Goal: Information Seeking & Learning: Check status

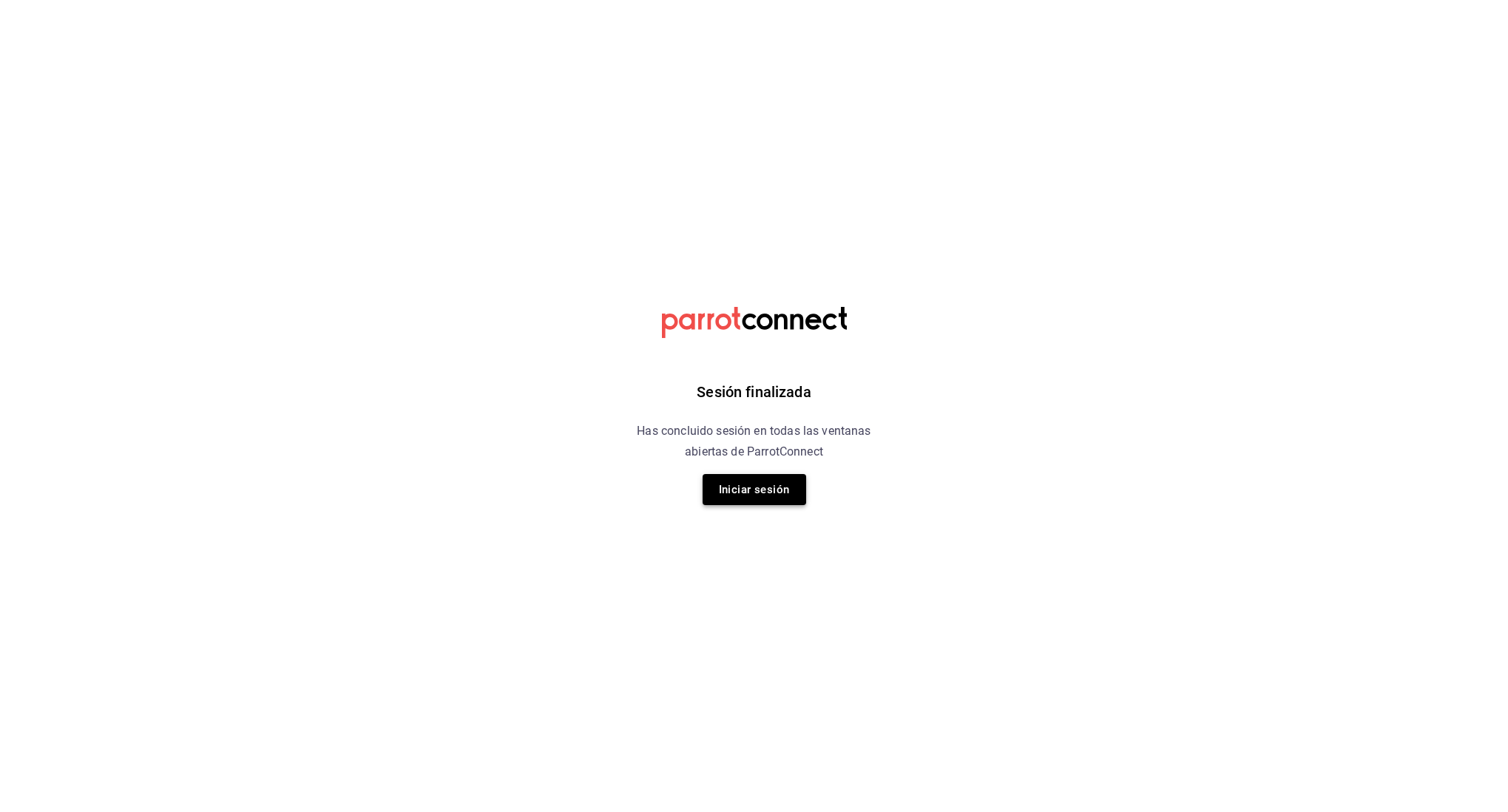
click at [787, 492] on button "Iniciar sesión" at bounding box center [754, 490] width 103 height 31
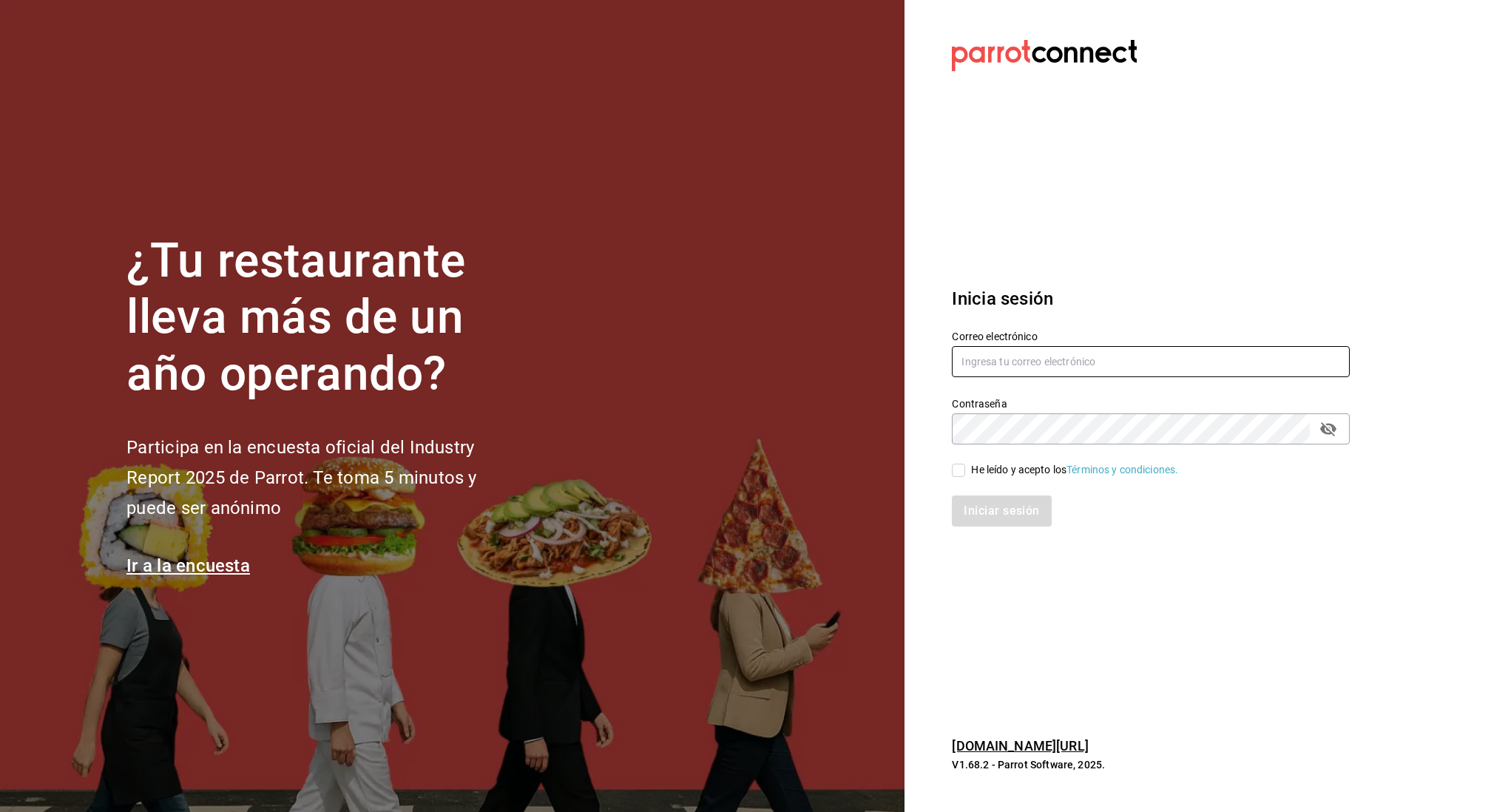
click at [1000, 361] on input "text" at bounding box center [1151, 362] width 398 height 31
type input "[EMAIL_ADDRESS][DOMAIN_NAME]"
click at [962, 480] on div "Iniciar sesión" at bounding box center [1141, 501] width 415 height 49
click at [959, 471] on input "He leído y acepto los Términos y condiciones." at bounding box center [959, 471] width 13 height 13
checkbox input "true"
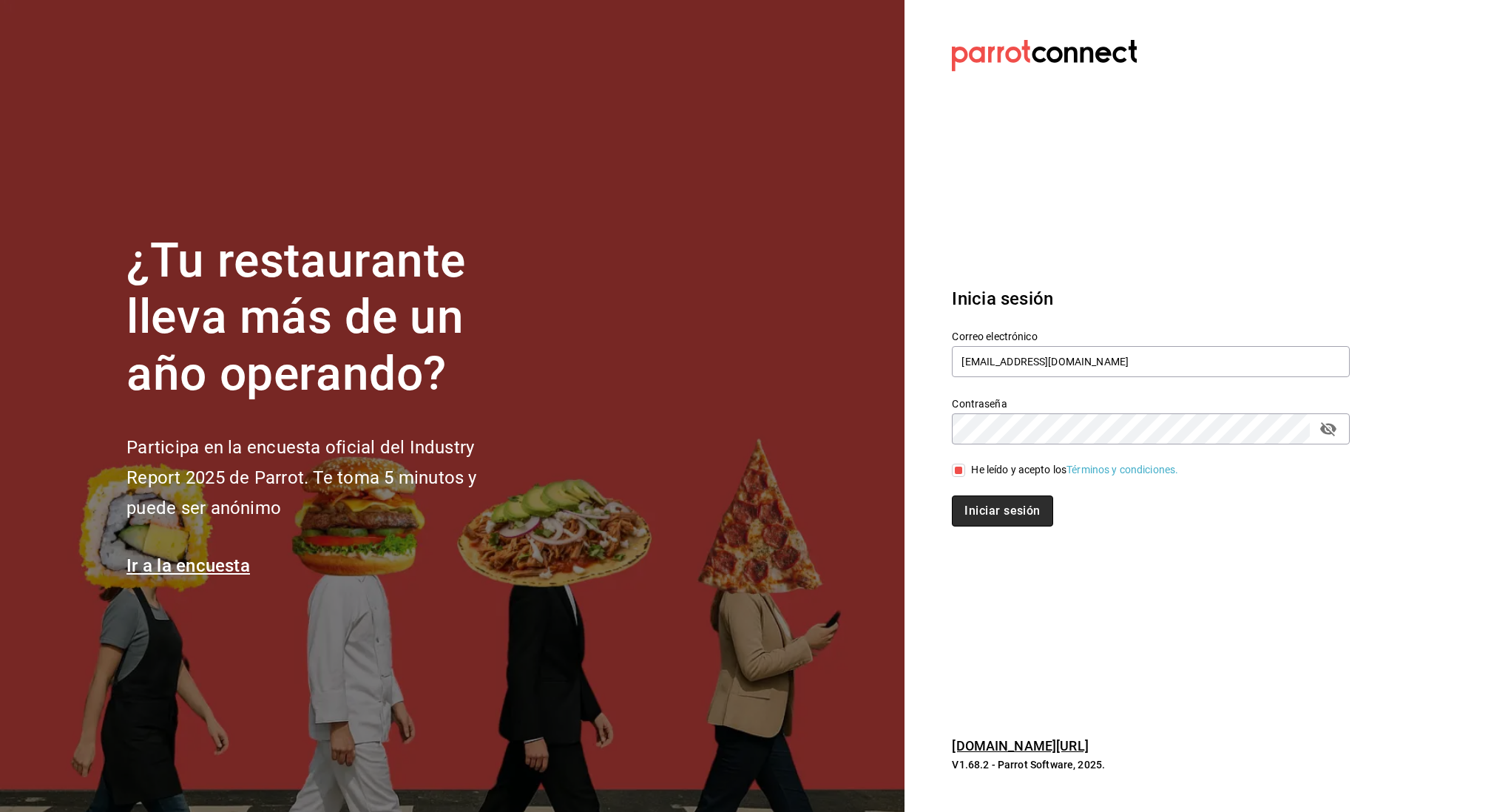
click at [977, 508] on button "Iniciar sesión" at bounding box center [1002, 511] width 100 height 31
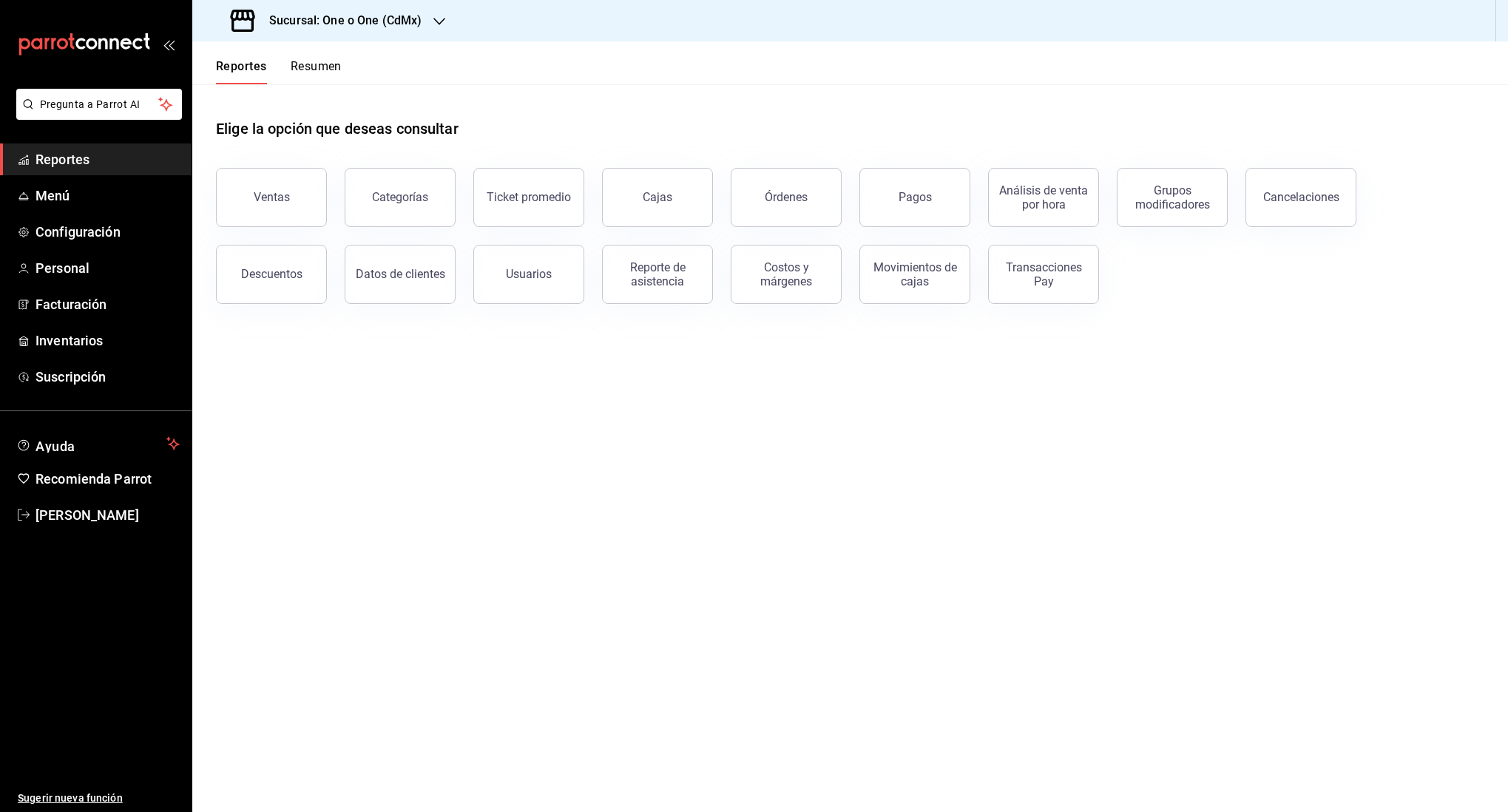
click at [302, 64] on button "Resumen" at bounding box center [316, 72] width 51 height 25
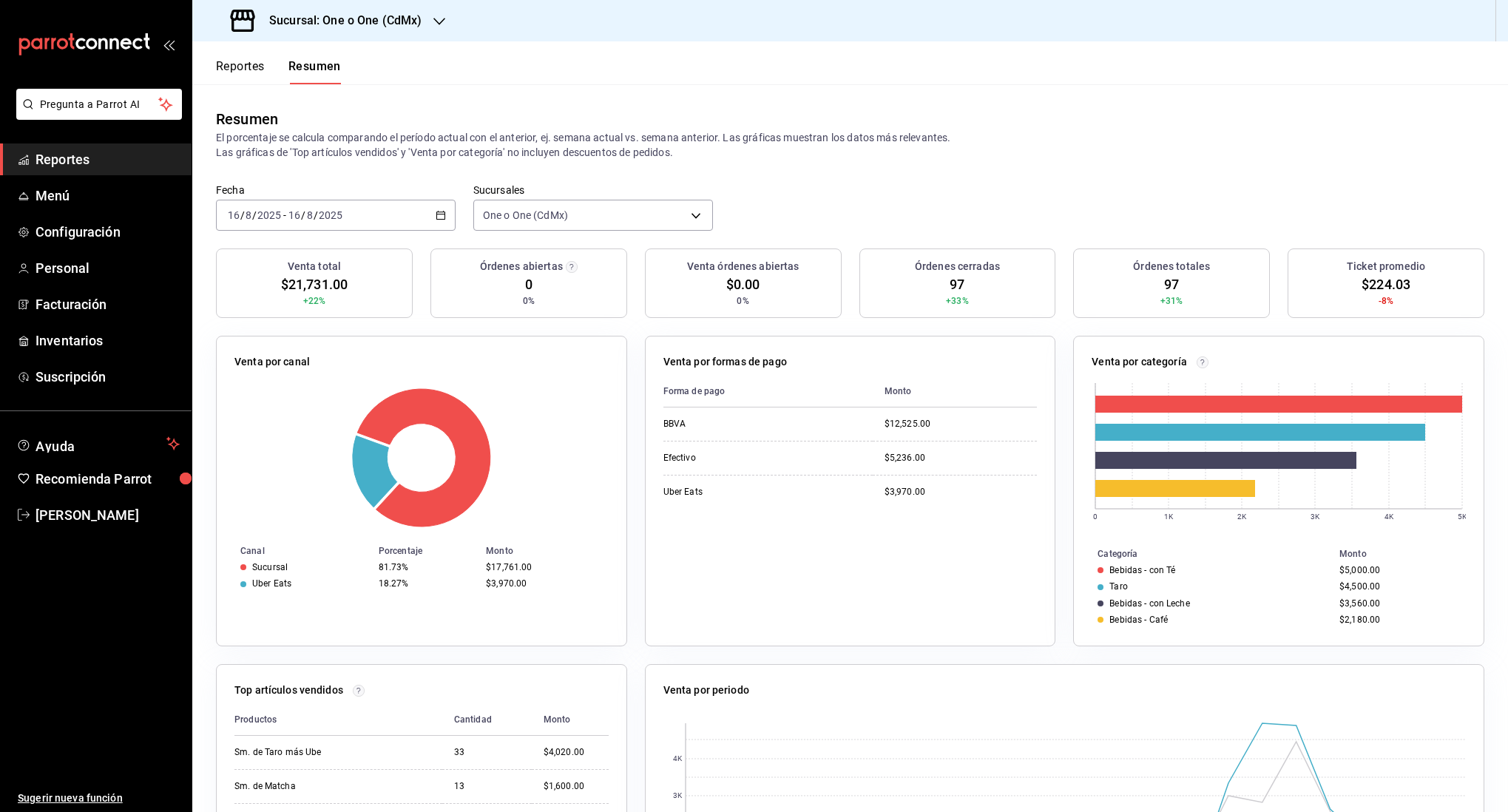
click at [445, 219] on \(Stroke\) "button" at bounding box center [441, 216] width 9 height 8
click at [311, 424] on span "Rango de fechas" at bounding box center [285, 426] width 115 height 16
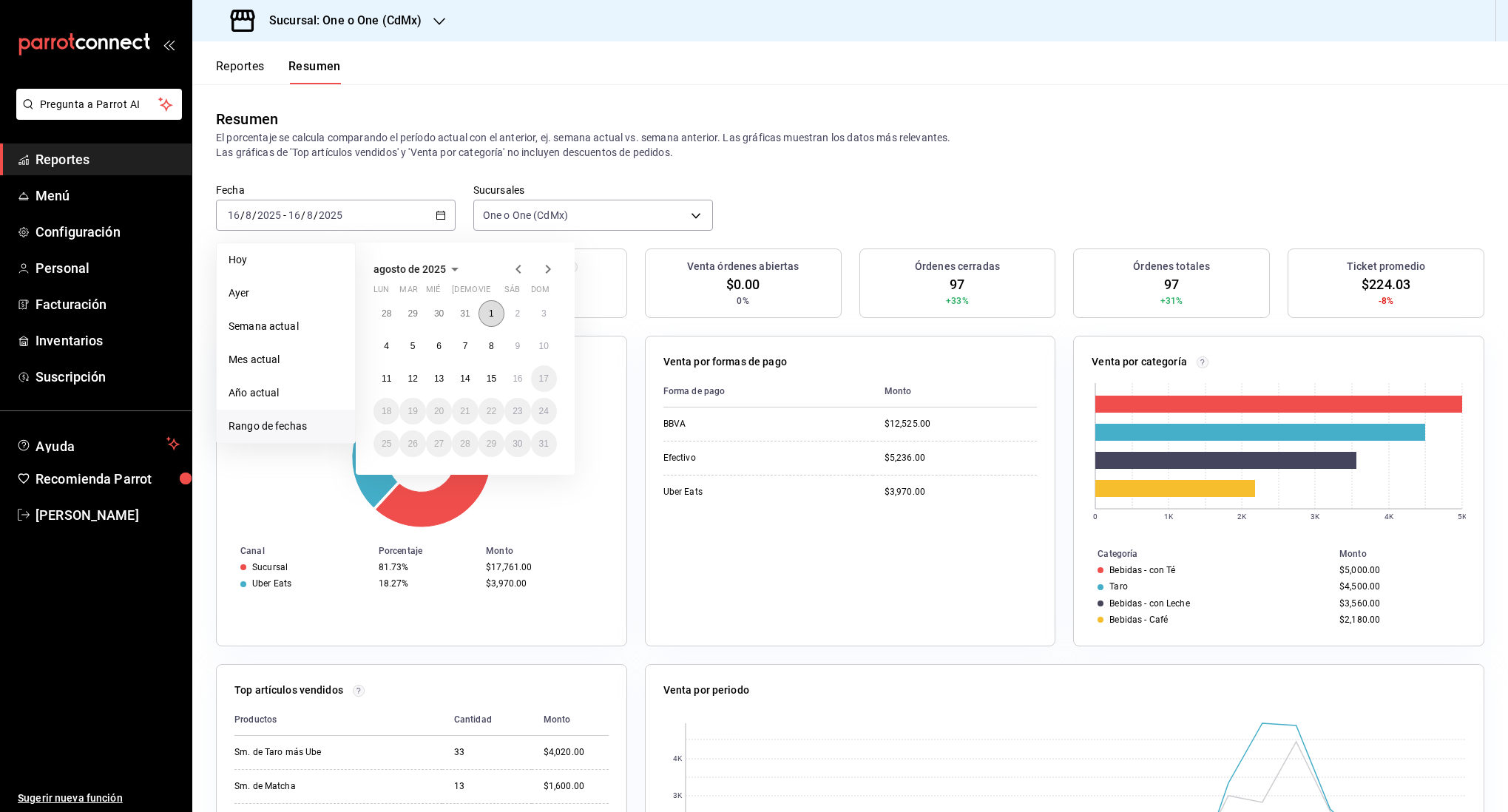
drag, startPoint x: 490, startPoint y: 311, endPoint x: 495, endPoint y: 322, distance: 12.1
click at [490, 311] on abbr "1" at bounding box center [491, 314] width 5 height 10
click at [524, 384] on button "16" at bounding box center [517, 379] width 26 height 27
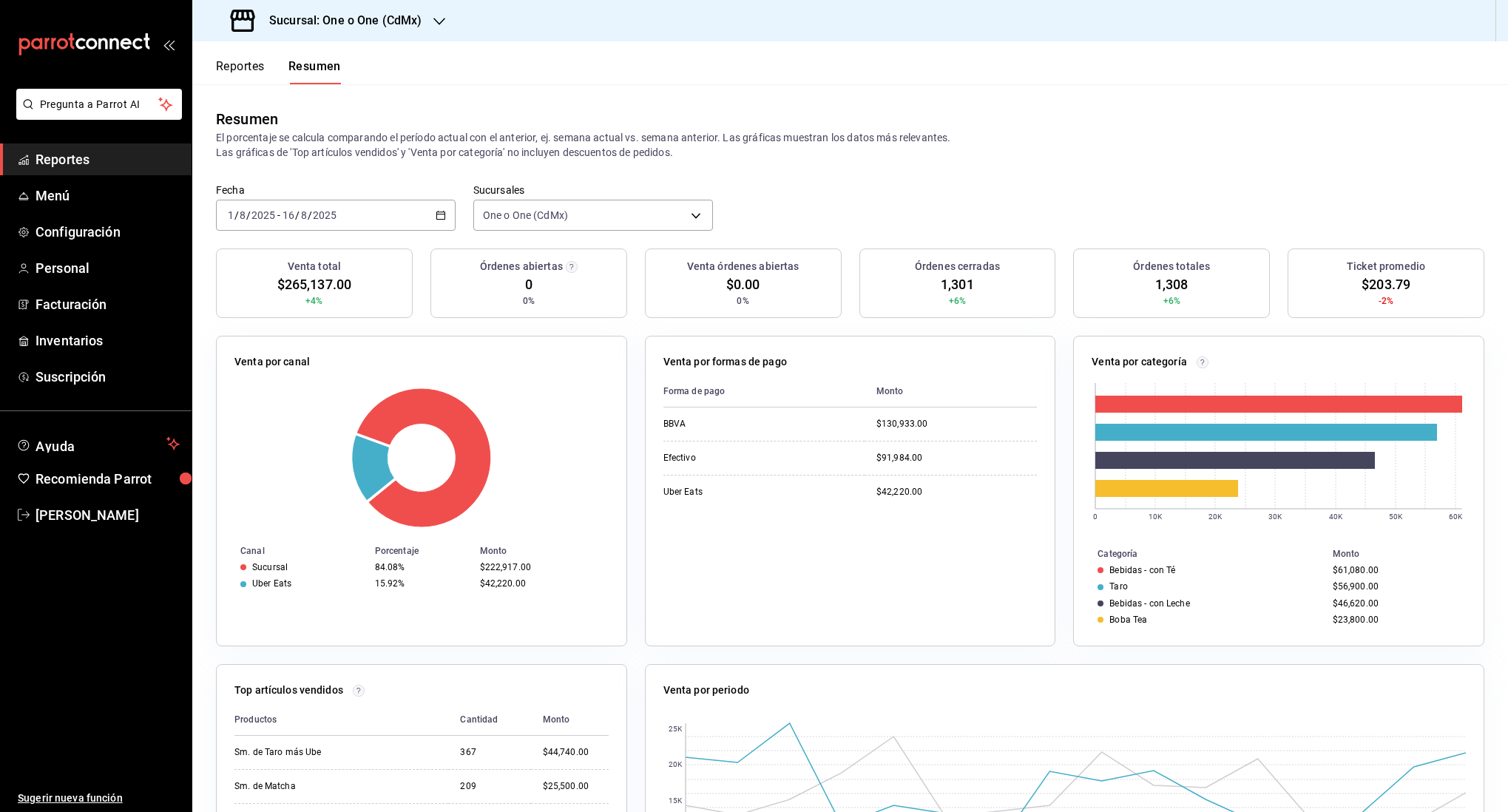
click at [428, 9] on div "Sucursal: One o One (CdMx)" at bounding box center [328, 20] width 247 height 41
click at [322, 100] on div "101 Roma Norte (CDMX)" at bounding box center [303, 97] width 198 height 16
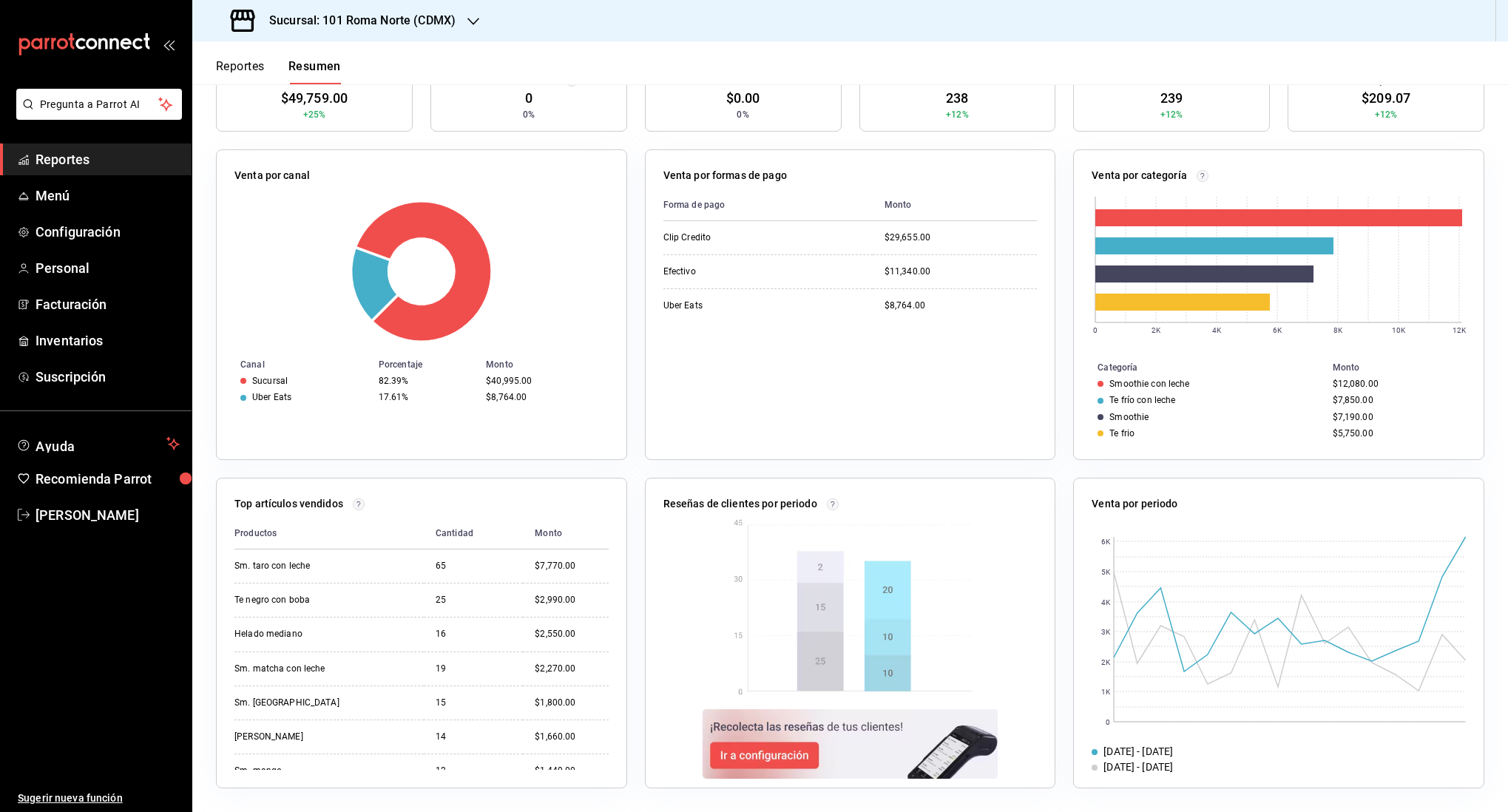
click at [249, 70] on button "Reportes" at bounding box center [240, 72] width 49 height 25
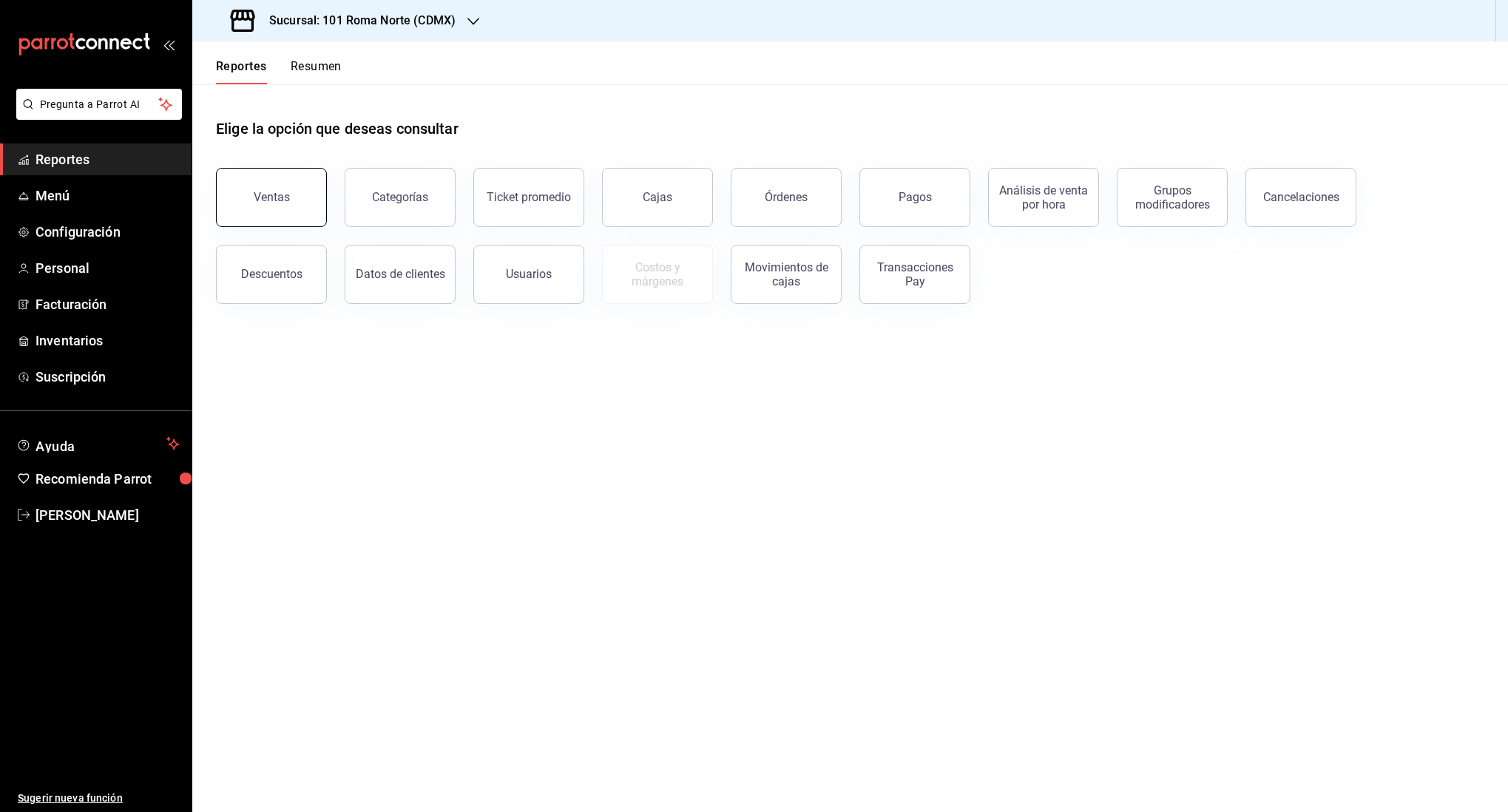
click at [262, 204] on div "Ventas" at bounding box center [272, 197] width 36 height 14
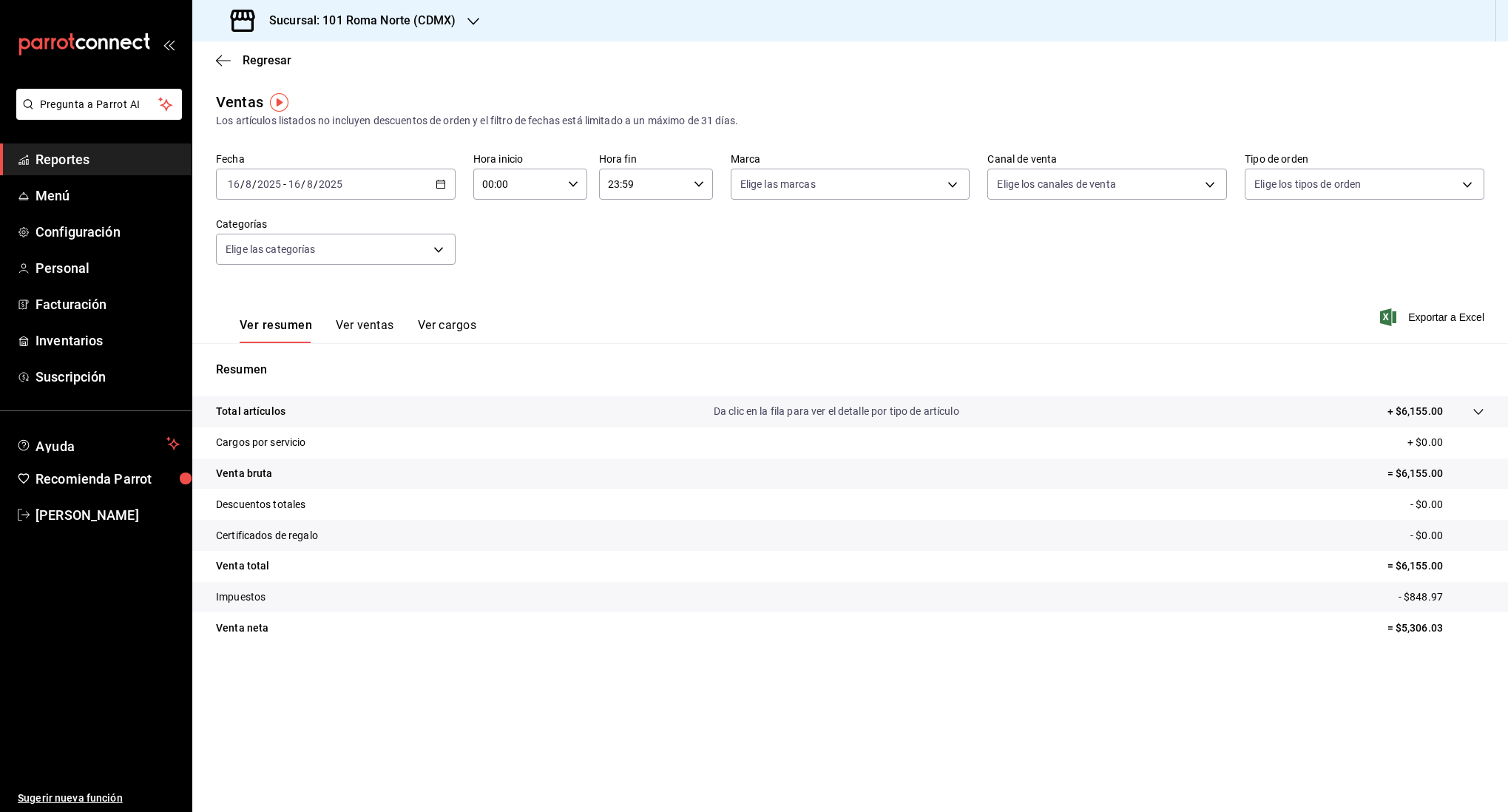
click at [367, 331] on button "Ver ventas" at bounding box center [365, 331] width 58 height 25
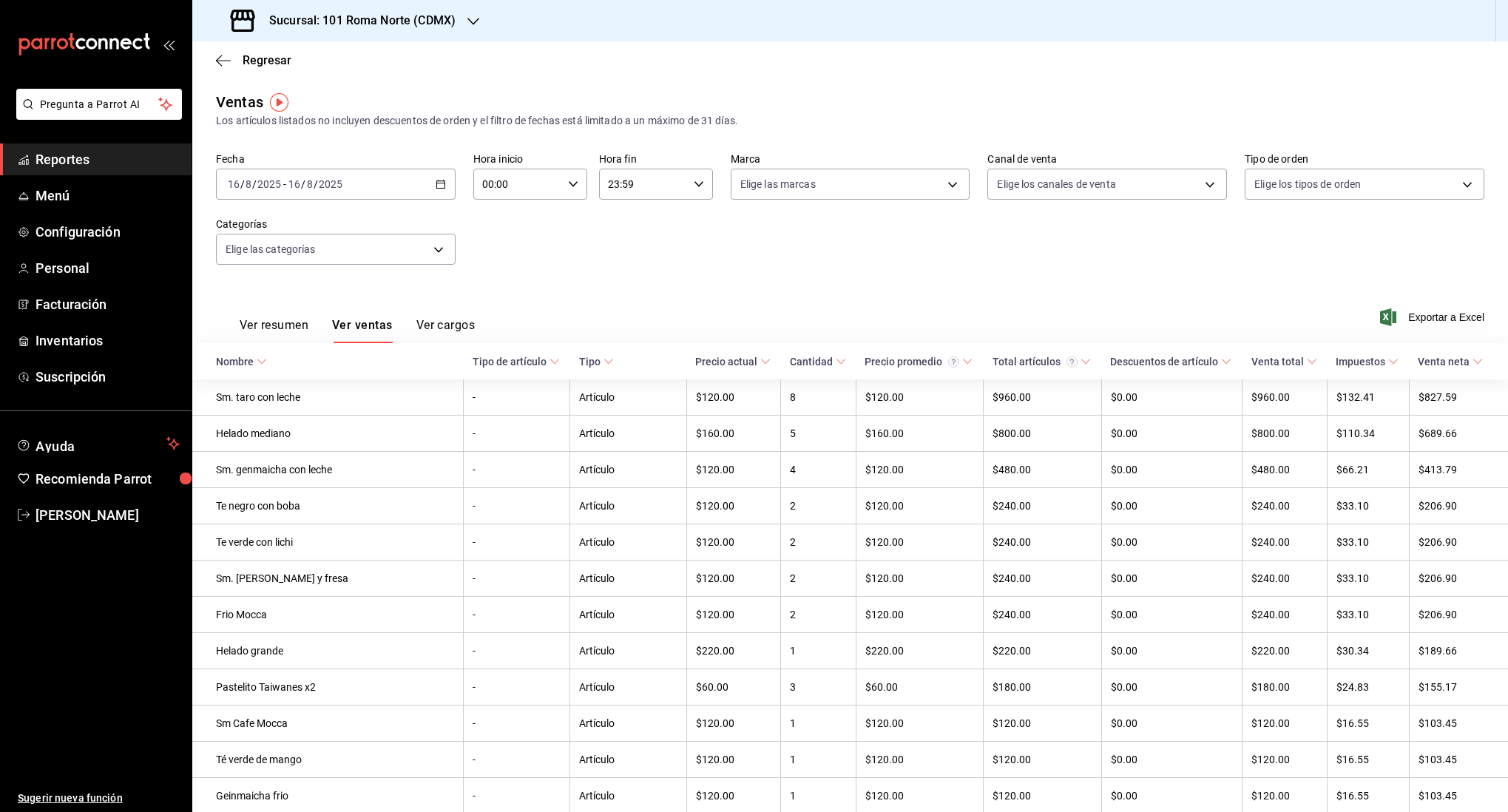
click at [450, 330] on button "Ver cargos" at bounding box center [445, 331] width 59 height 25
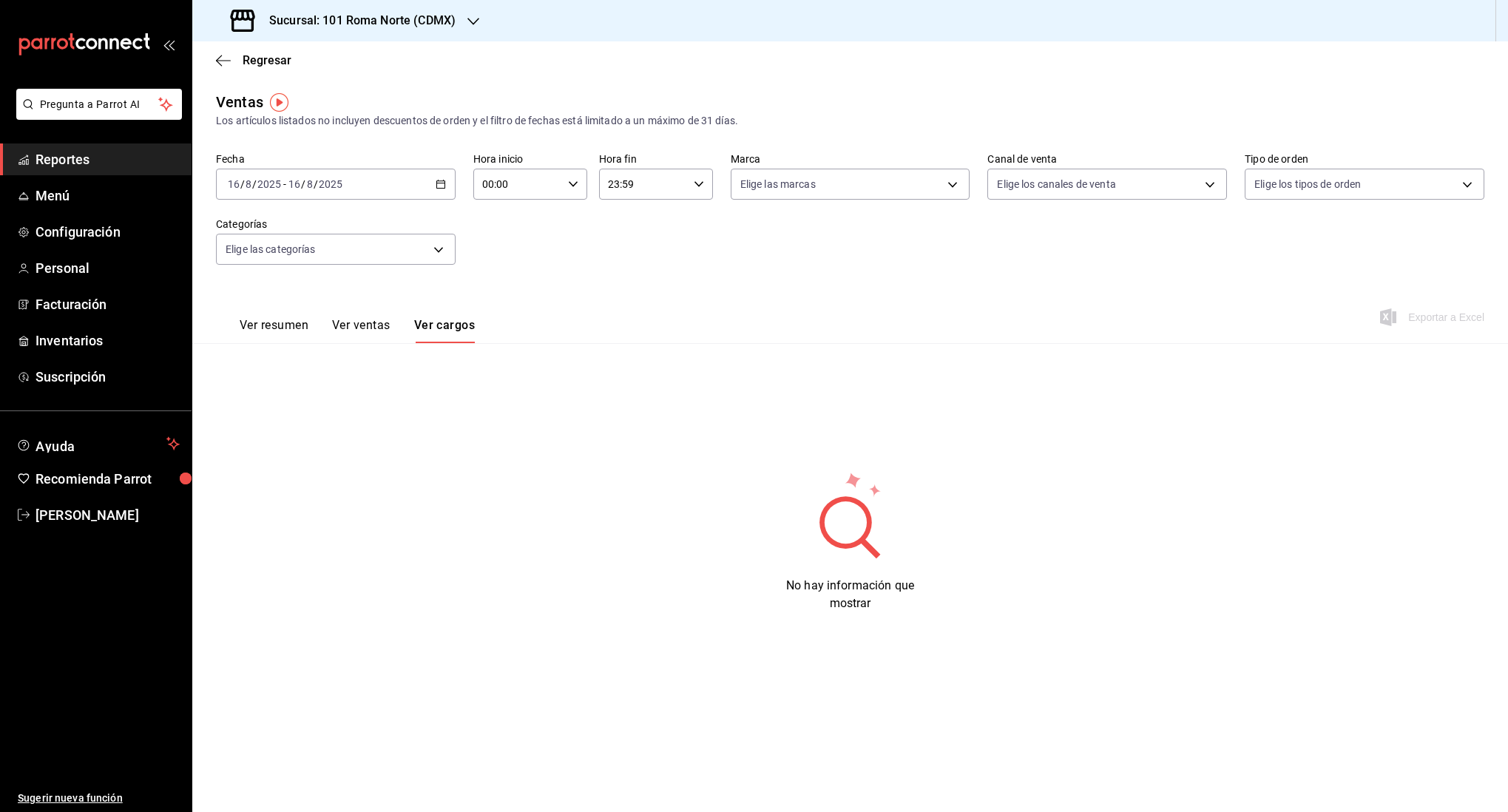
click at [264, 326] on button "Ver resumen" at bounding box center [274, 331] width 69 height 25
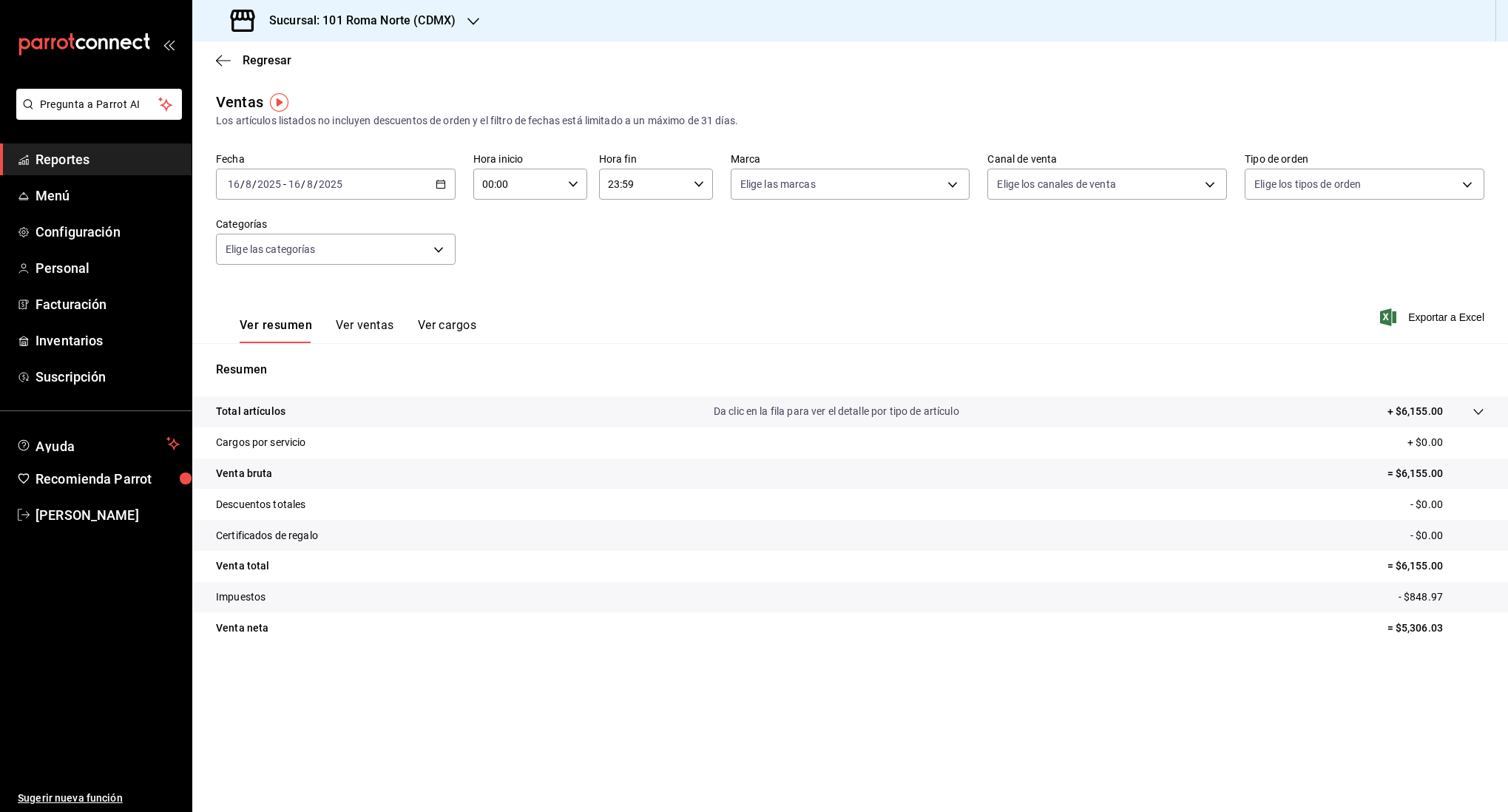
click at [666, 311] on div "Ver resumen Ver ventas Ver cargos Exportar a Excel" at bounding box center [850, 313] width 1316 height 61
click at [221, 64] on icon "button" at bounding box center [224, 61] width 15 height 13
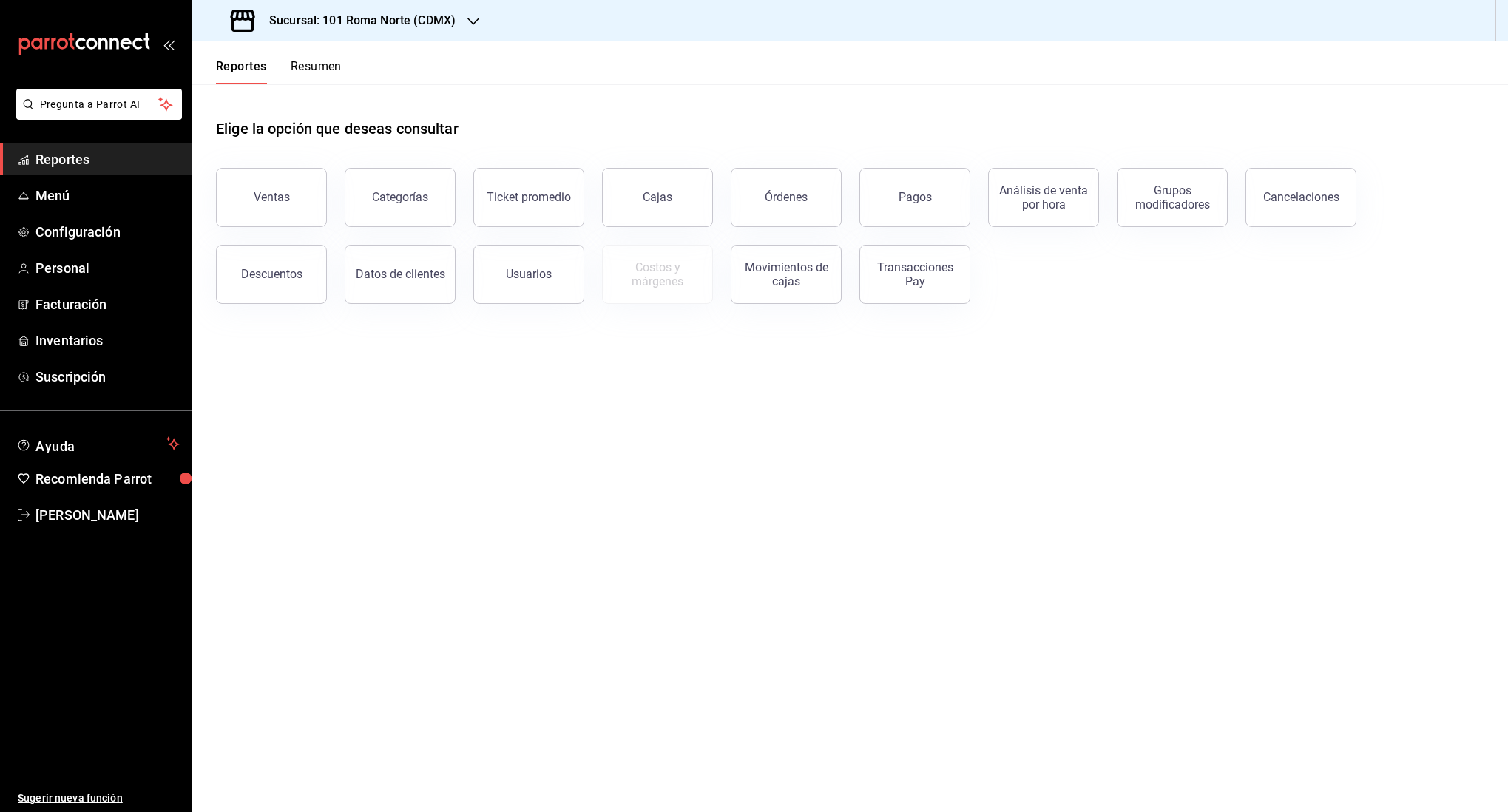
click at [448, 559] on main "Elige la opción que deseas consultar Ventas Categorías Ticket promedio Cajas Ór…" at bounding box center [850, 448] width 1316 height 728
click at [1202, 121] on div "Elige la opción que deseas consultar" at bounding box center [850, 117] width 1269 height 66
click at [436, 31] on div "Sucursal: 101 Roma Norte (CDMX)" at bounding box center [345, 20] width 281 height 41
click at [283, 95] on span "101 Roma Norte (CDMX)" at bounding box center [262, 97] width 116 height 16
click at [325, 67] on button "Resumen" at bounding box center [316, 72] width 51 height 25
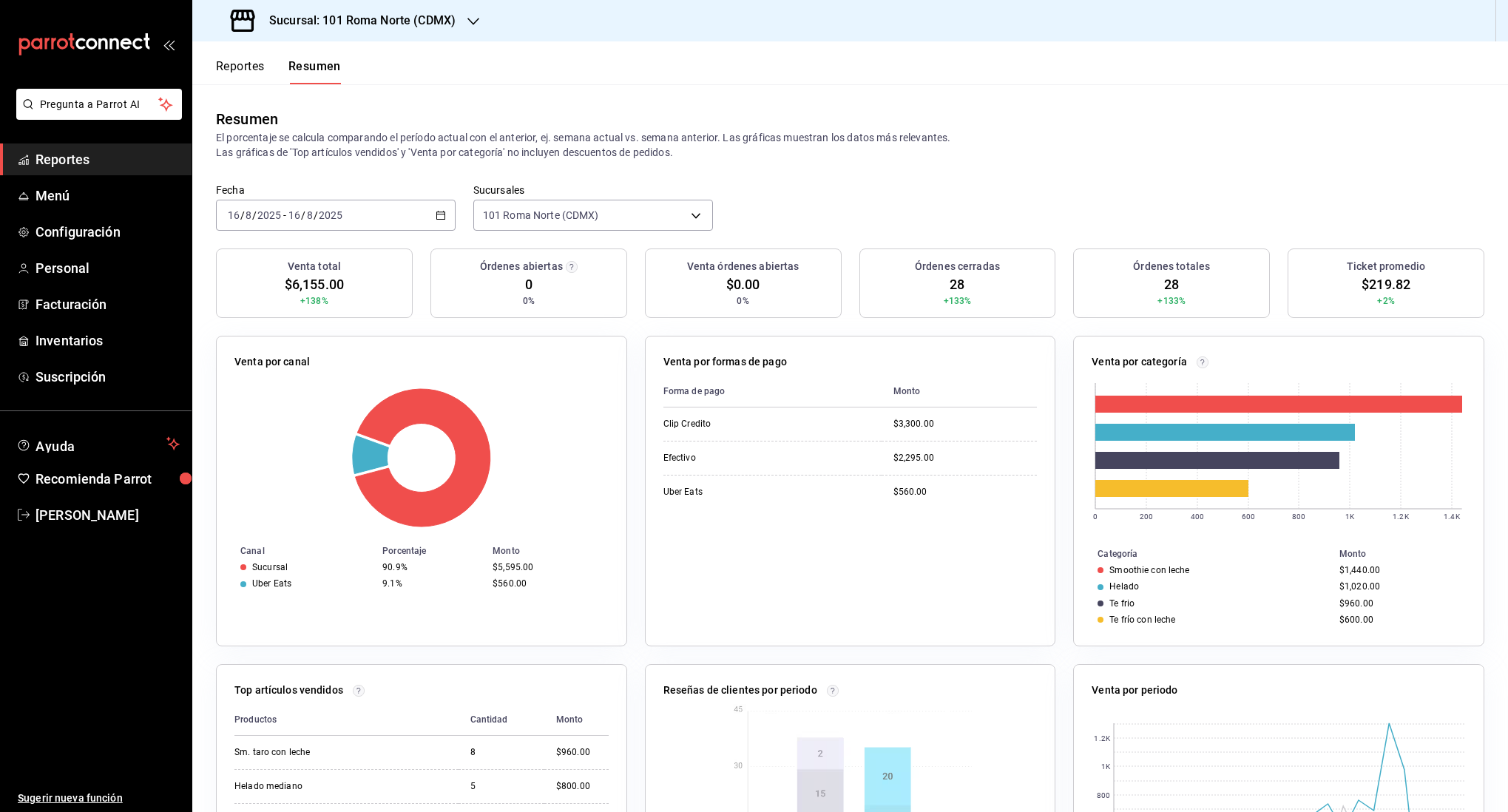
click at [430, 217] on div "2025-08-16 16 / 8 / 2025 - 2025-08-16 16 / 8 / 2025" at bounding box center [336, 216] width 239 height 31
click at [478, 82] on header "Reportes Resumen" at bounding box center [850, 62] width 1316 height 43
click at [223, 69] on button "Reportes" at bounding box center [240, 72] width 49 height 25
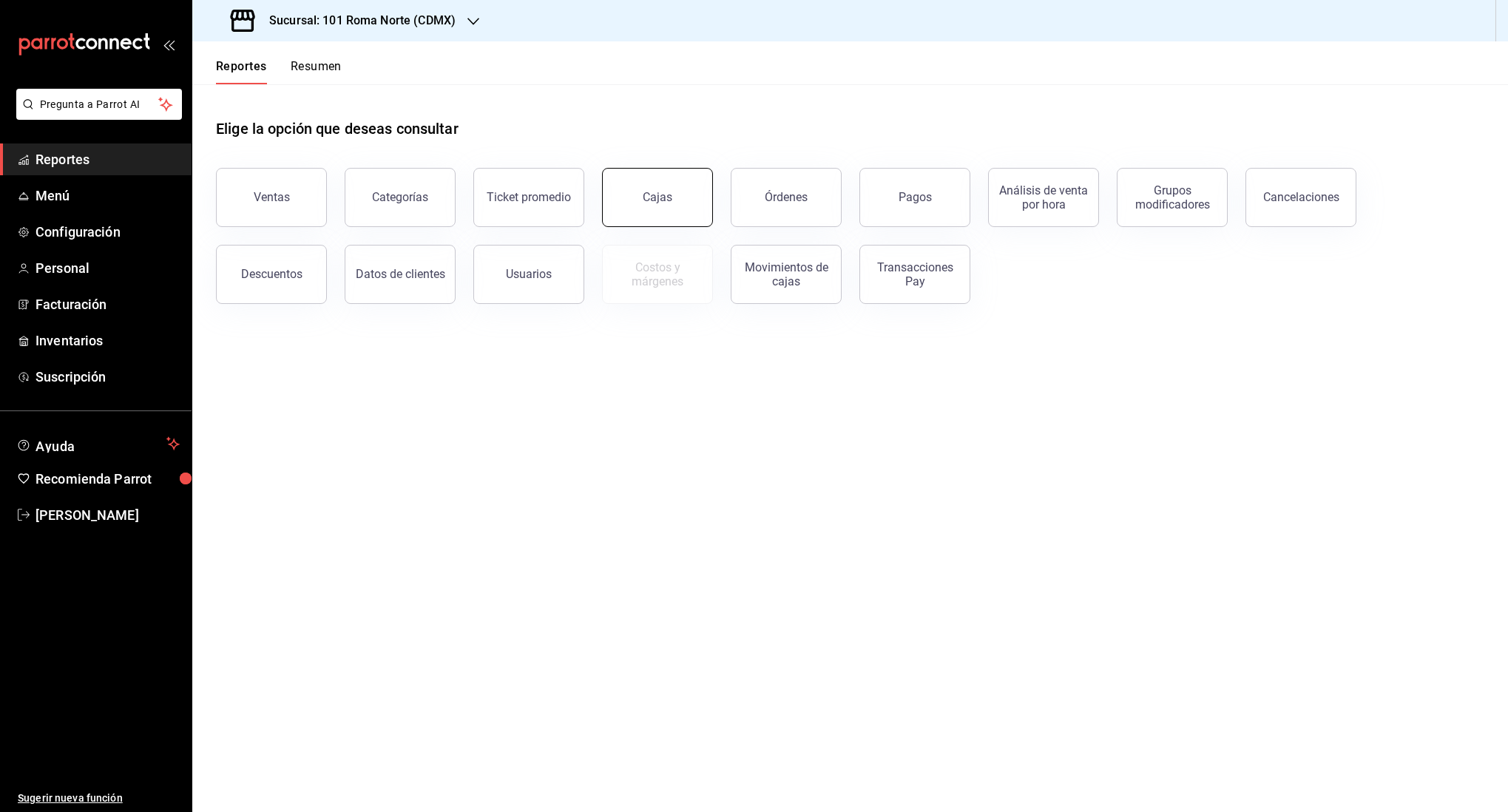
click at [632, 207] on button "Cajas" at bounding box center [658, 197] width 111 height 59
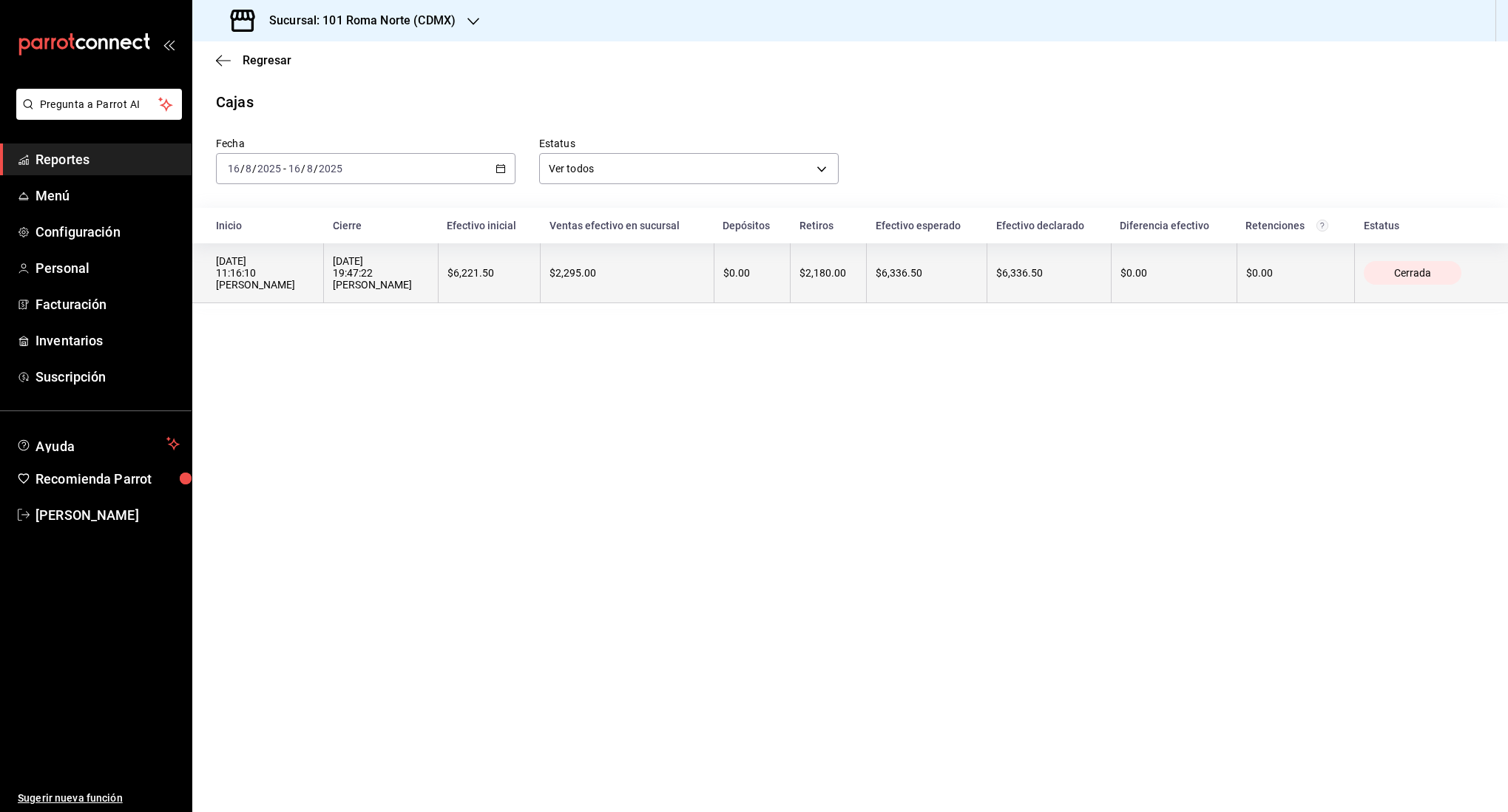
click at [483, 275] on div "$6,221.50" at bounding box center [489, 273] width 84 height 12
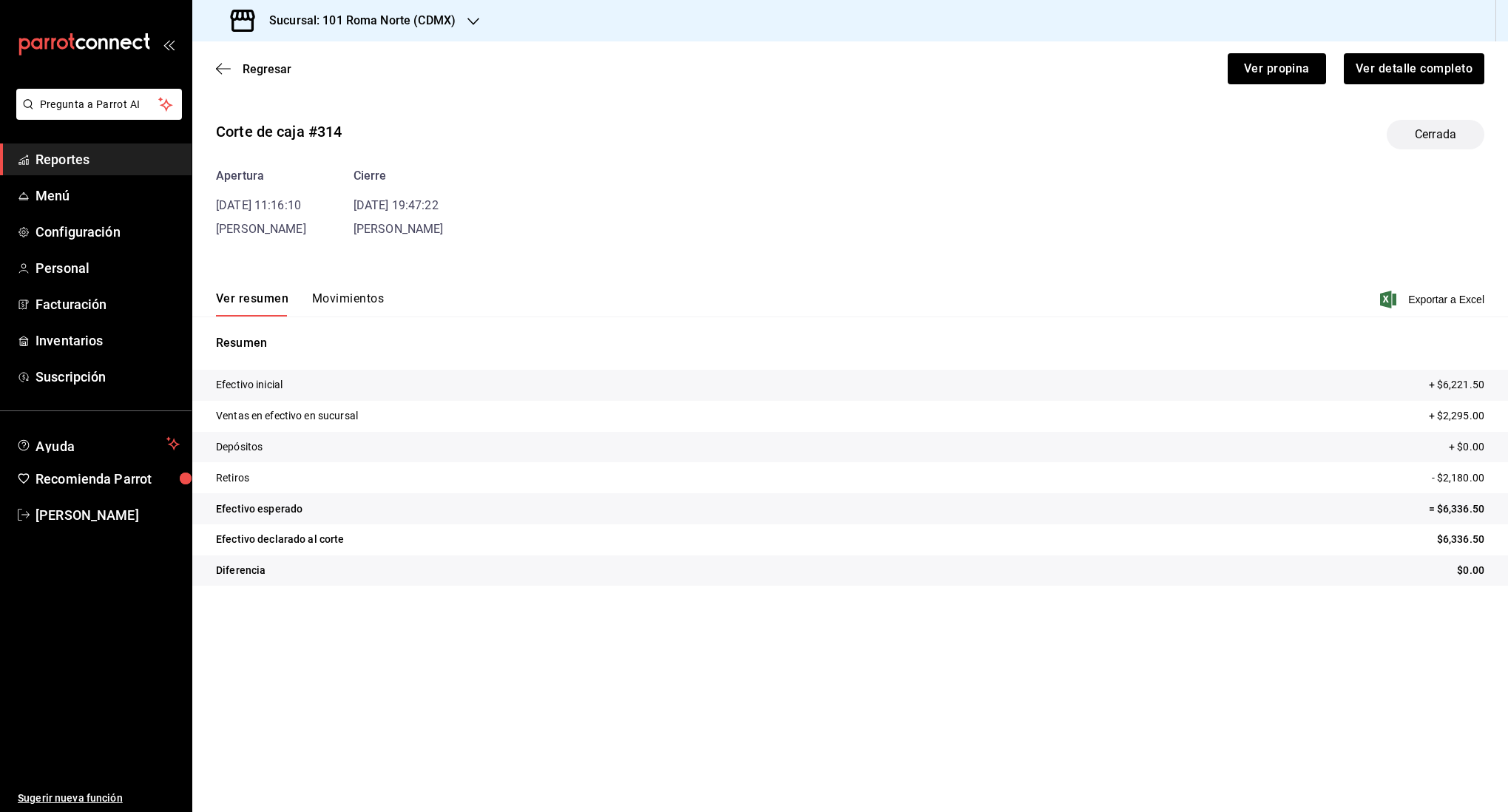
click at [365, 307] on button "Movimientos" at bounding box center [348, 304] width 72 height 25
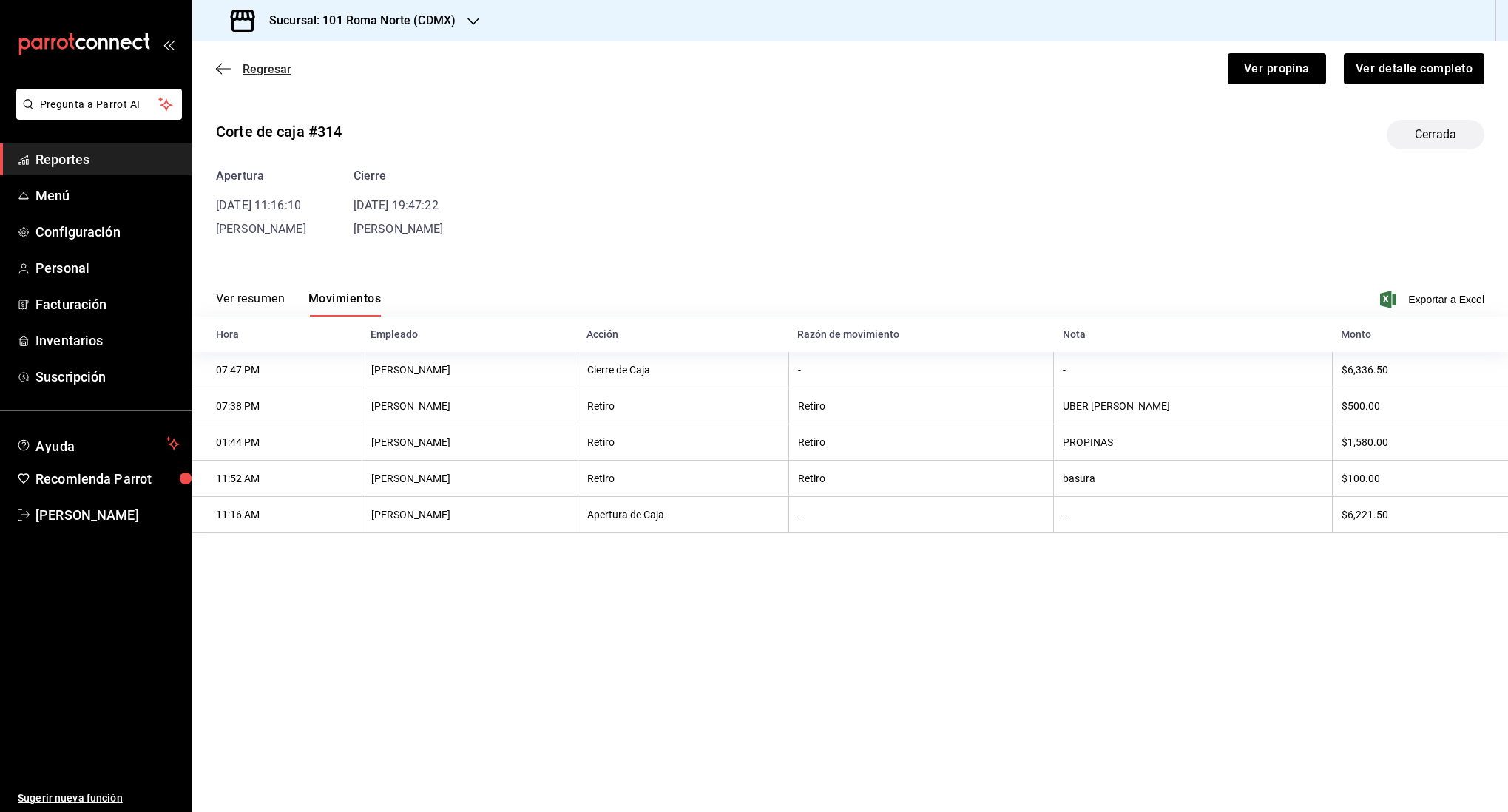
click at [225, 70] on icon "button" at bounding box center [224, 69] width 15 height 13
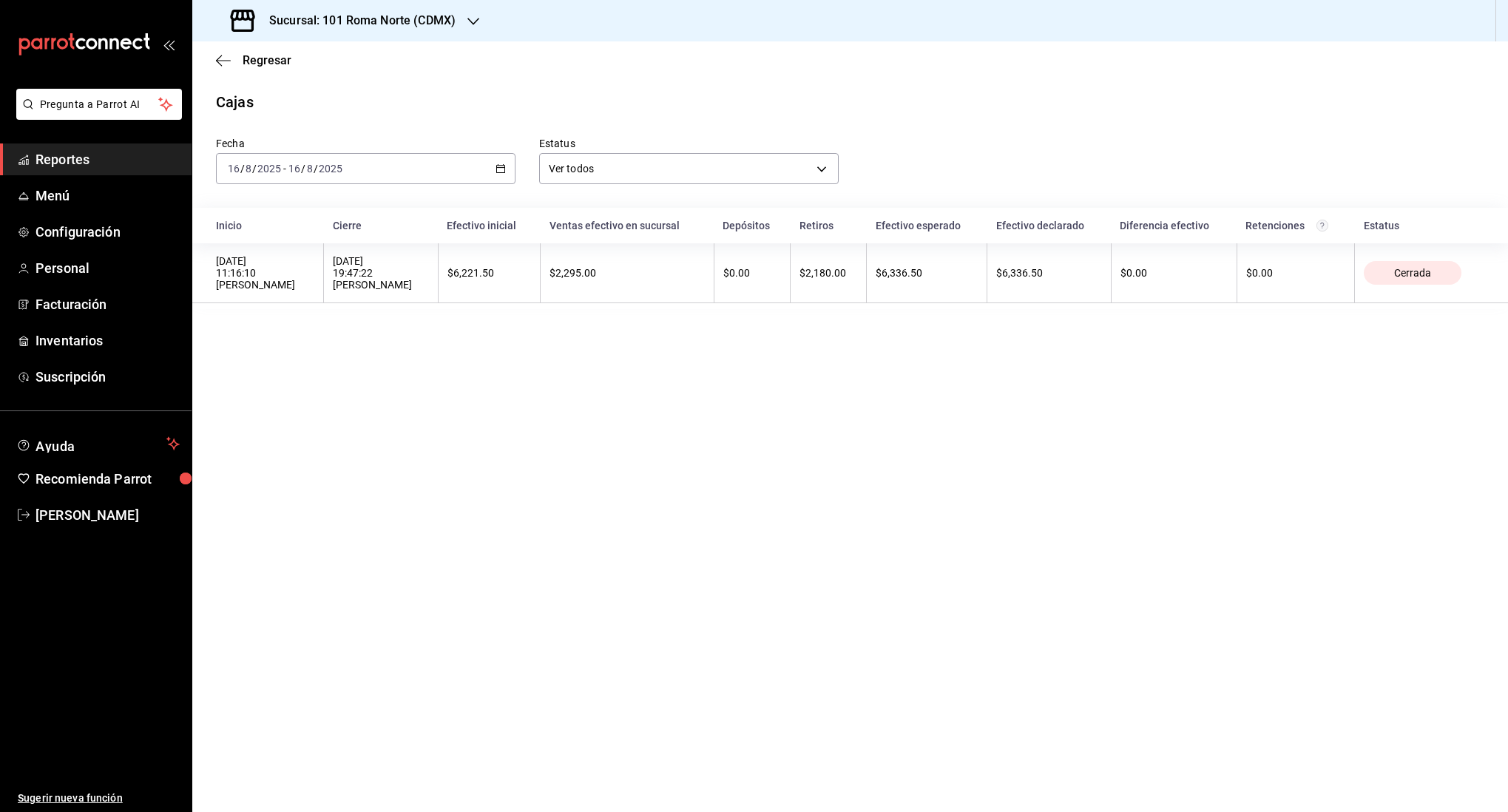
click at [385, 168] on div "2025-08-16 16 / 8 / 2025 - 2025-08-16 16 / 8 / 2025" at bounding box center [366, 169] width 299 height 31
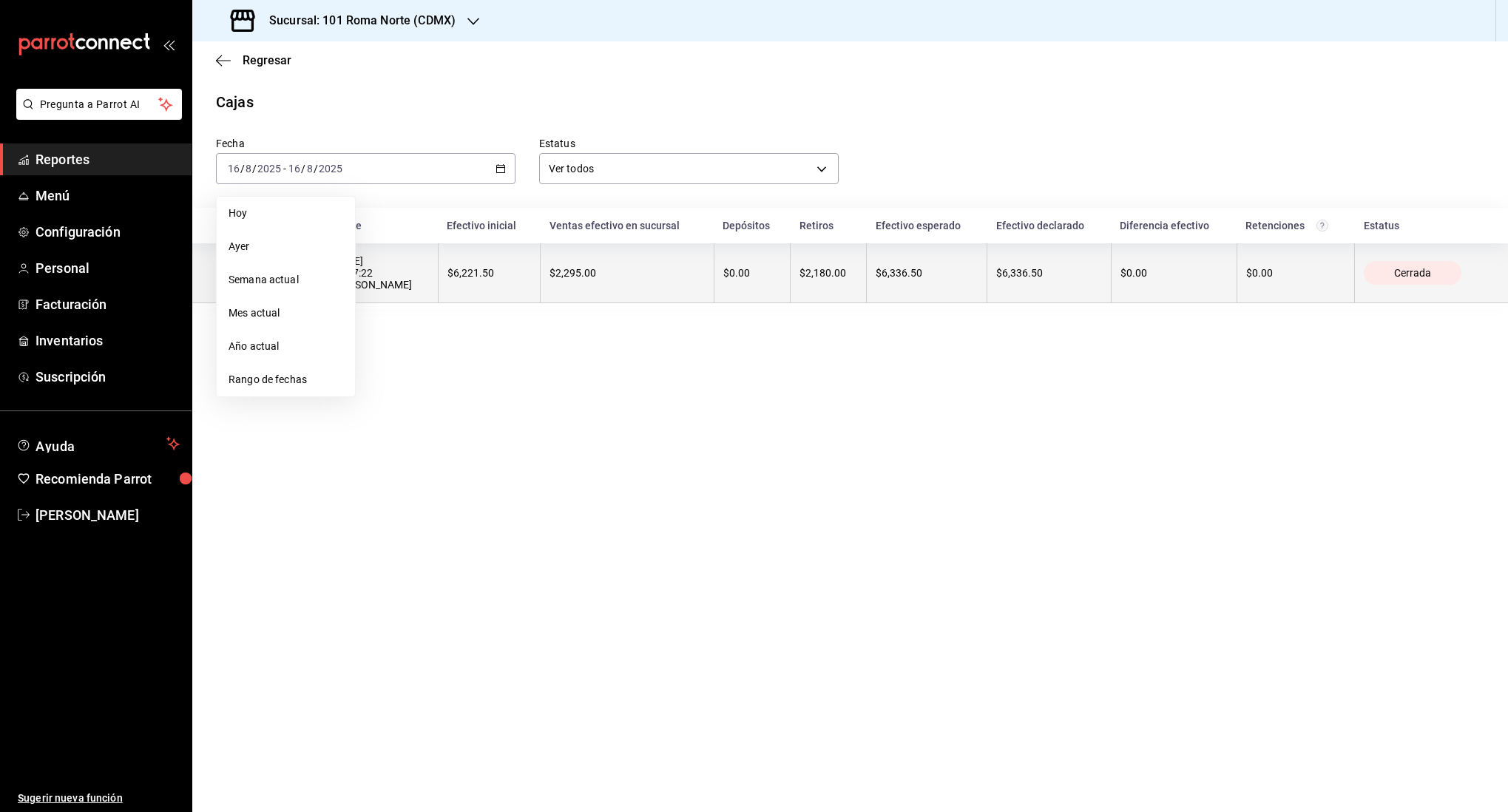
drag, startPoint x: 293, startPoint y: 248, endPoint x: 283, endPoint y: 245, distance: 10.4
click at [287, 246] on span "Ayer" at bounding box center [285, 246] width 115 height 16
click at [561, 275] on div "$600.00" at bounding box center [630, 273] width 156 height 12
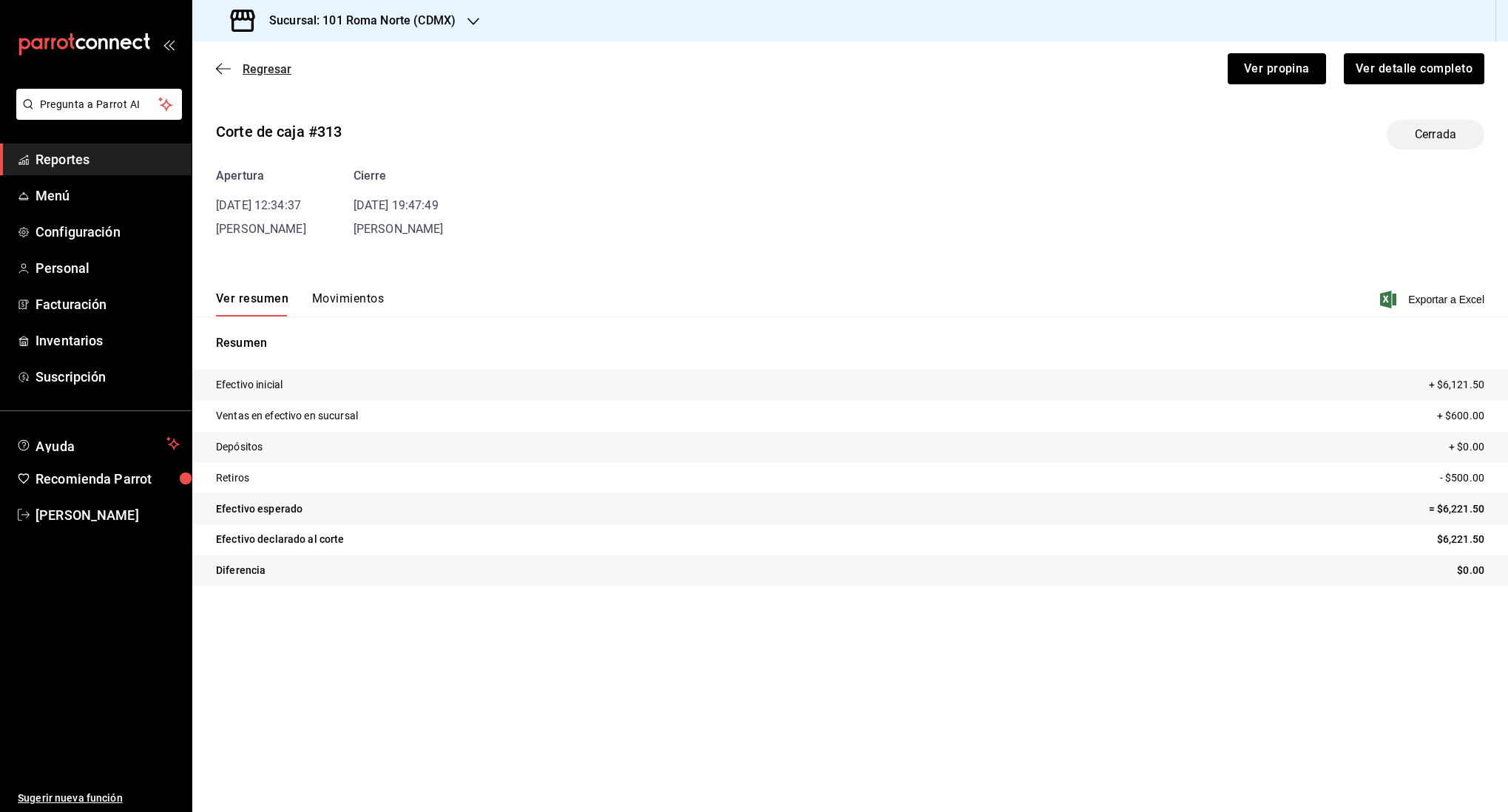
click at [226, 68] on icon "button" at bounding box center [224, 69] width 15 height 13
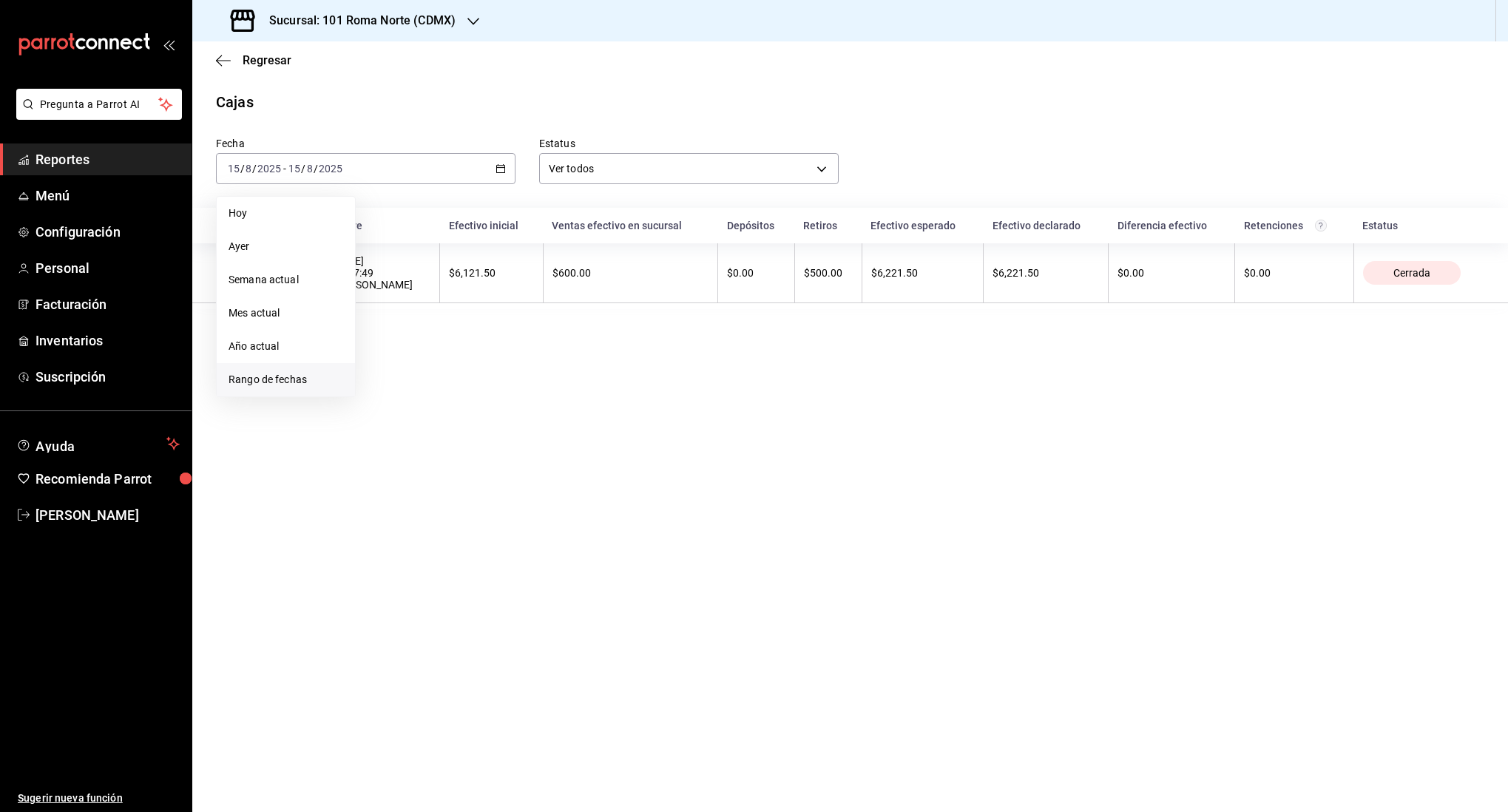
click at [303, 370] on li "Rango de fechas" at bounding box center [286, 379] width 138 height 33
click at [474, 325] on button "14" at bounding box center [465, 332] width 26 height 27
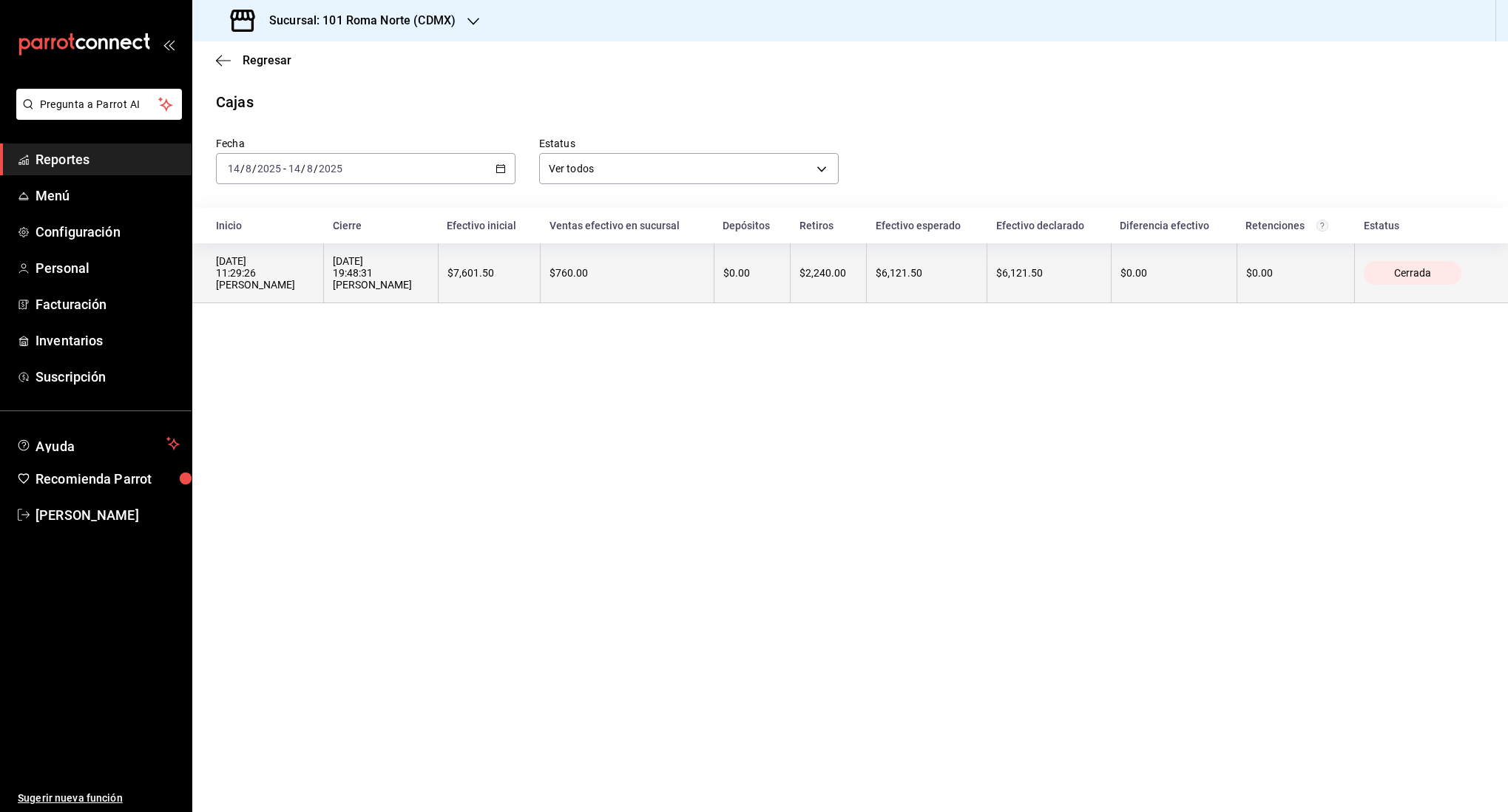
click at [670, 286] on th "$760.00" at bounding box center [627, 273] width 174 height 60
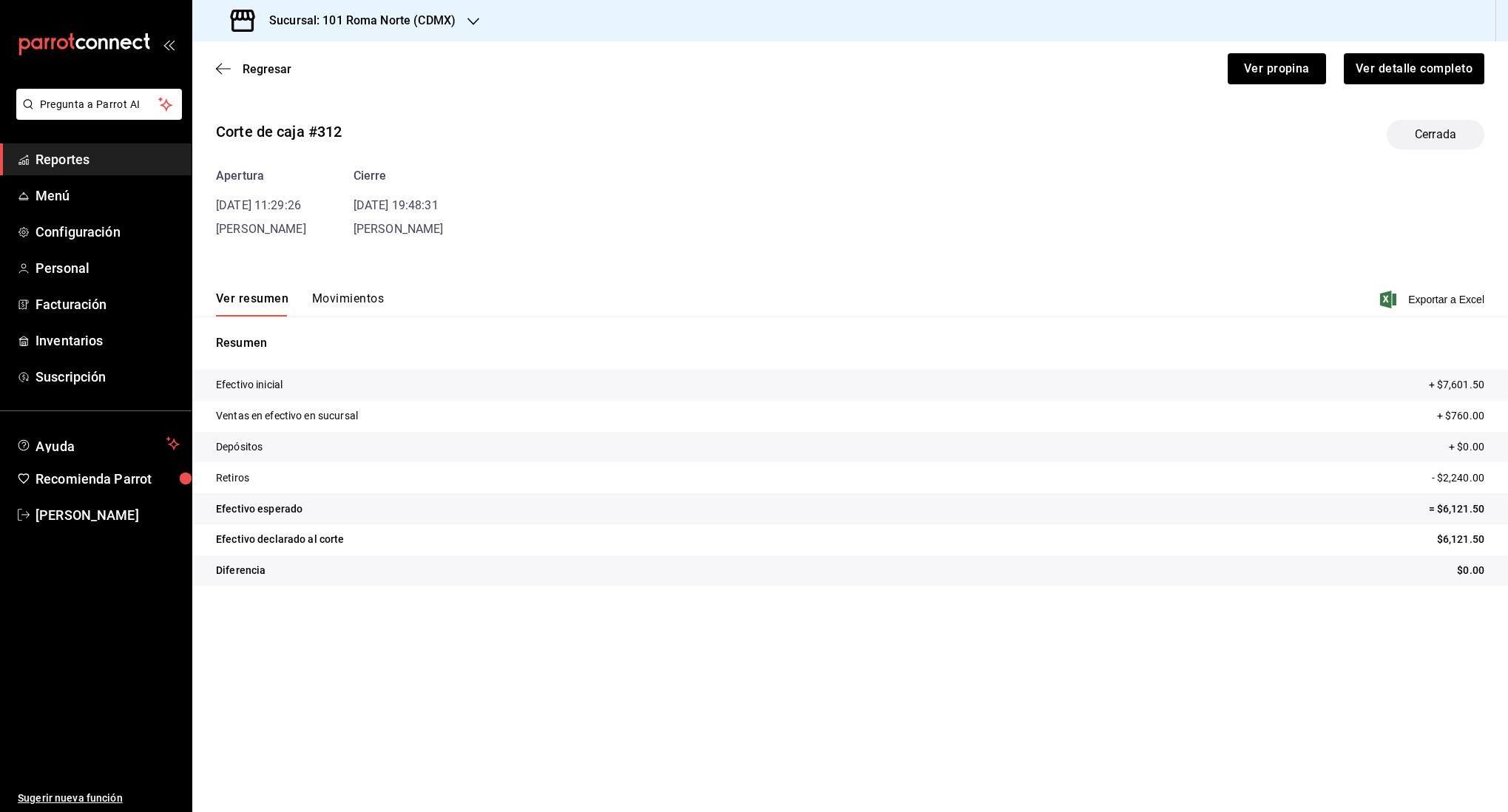
click at [338, 298] on button "Movimientos" at bounding box center [348, 304] width 72 height 25
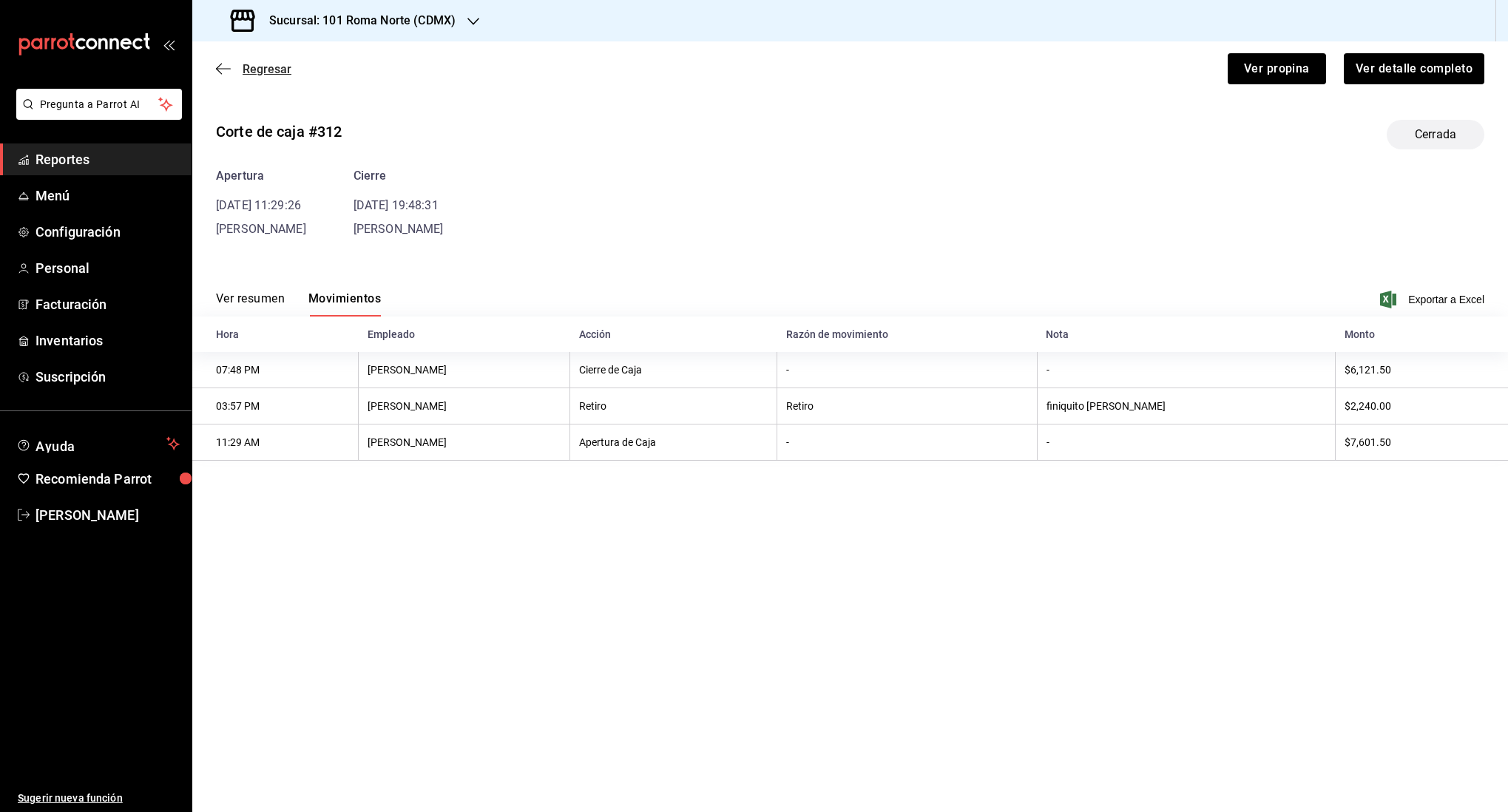
click at [221, 63] on icon "button" at bounding box center [224, 69] width 15 height 13
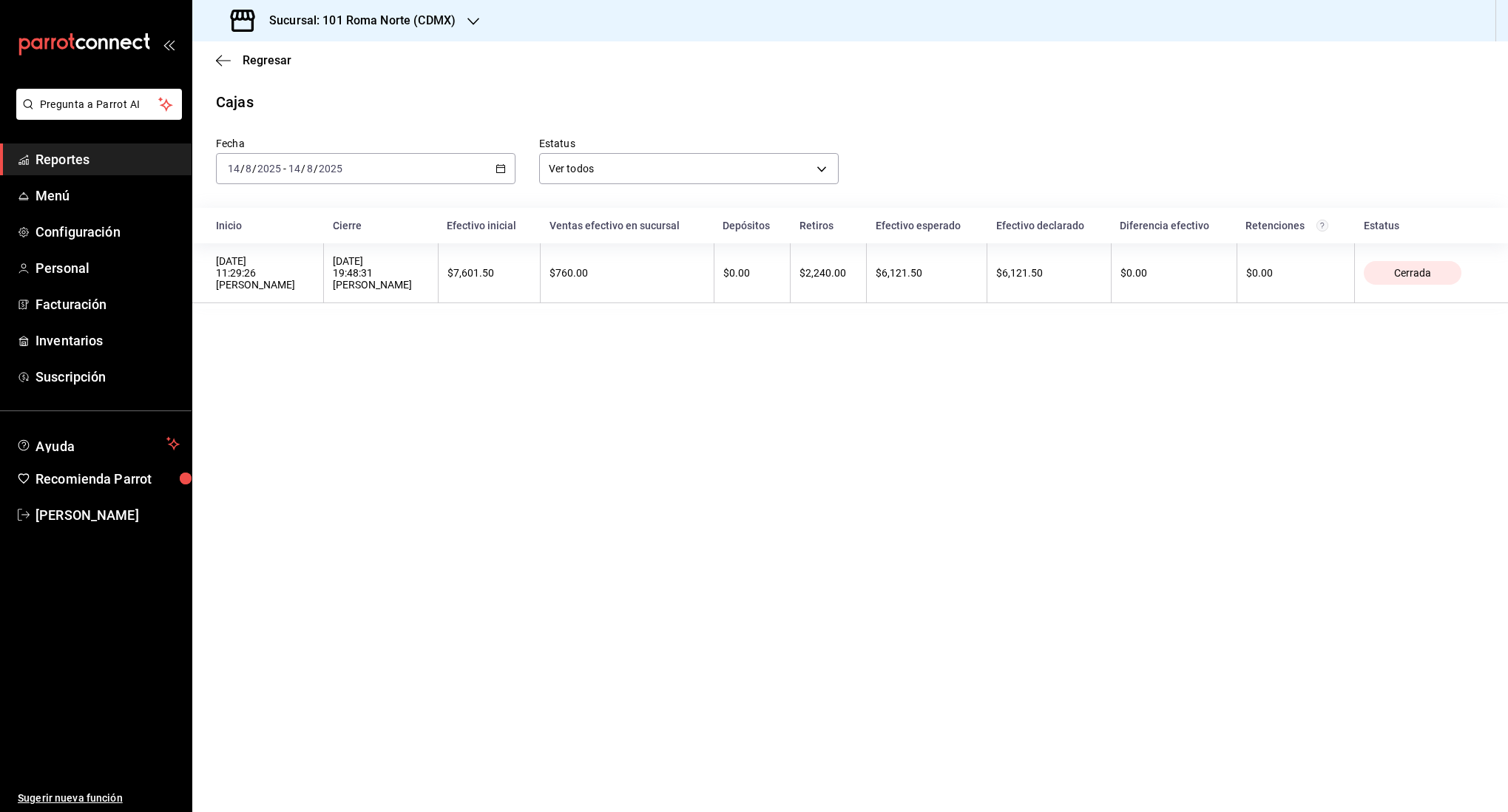
click at [389, 161] on div "2025-08-14 14 / 8 / 2025 - 2025-08-14 14 / 8 / 2025" at bounding box center [366, 169] width 299 height 31
click at [302, 376] on span "Rango de fechas" at bounding box center [285, 379] width 115 height 16
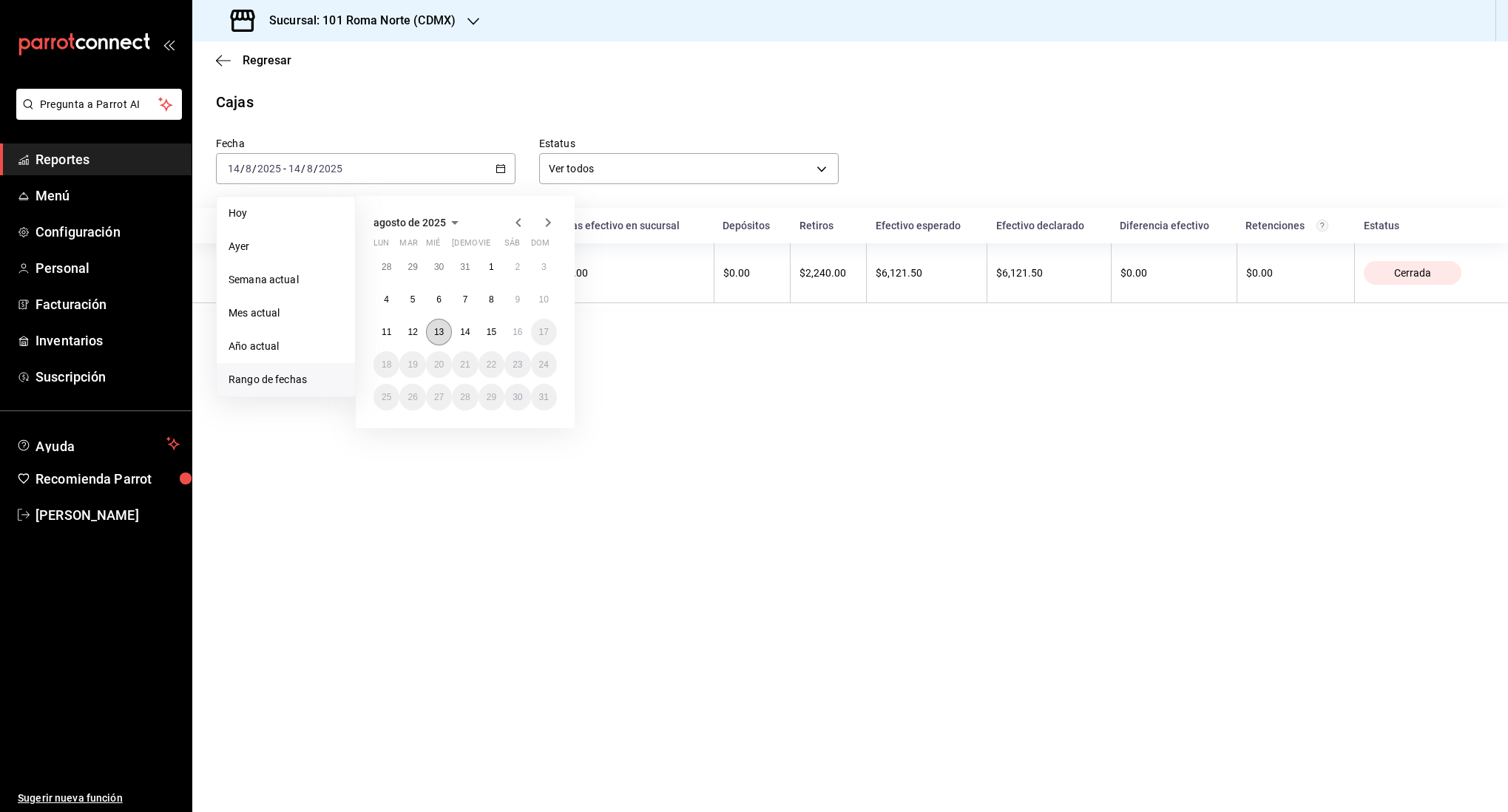
click at [434, 330] on abbr "13" at bounding box center [439, 332] width 10 height 10
click at [441, 332] on abbr "13" at bounding box center [439, 332] width 10 height 10
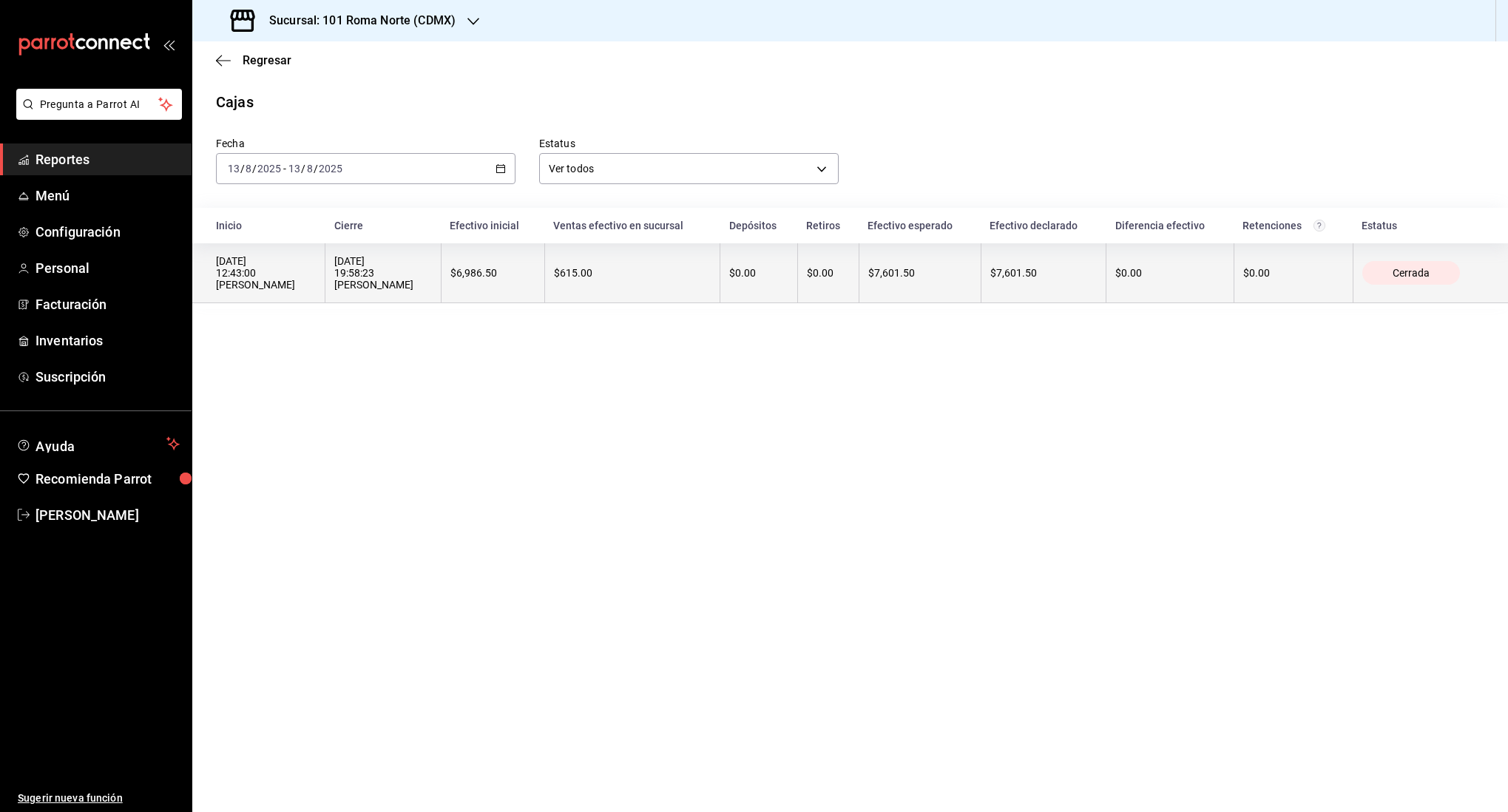
click at [604, 285] on th "$615.00" at bounding box center [632, 273] width 175 height 60
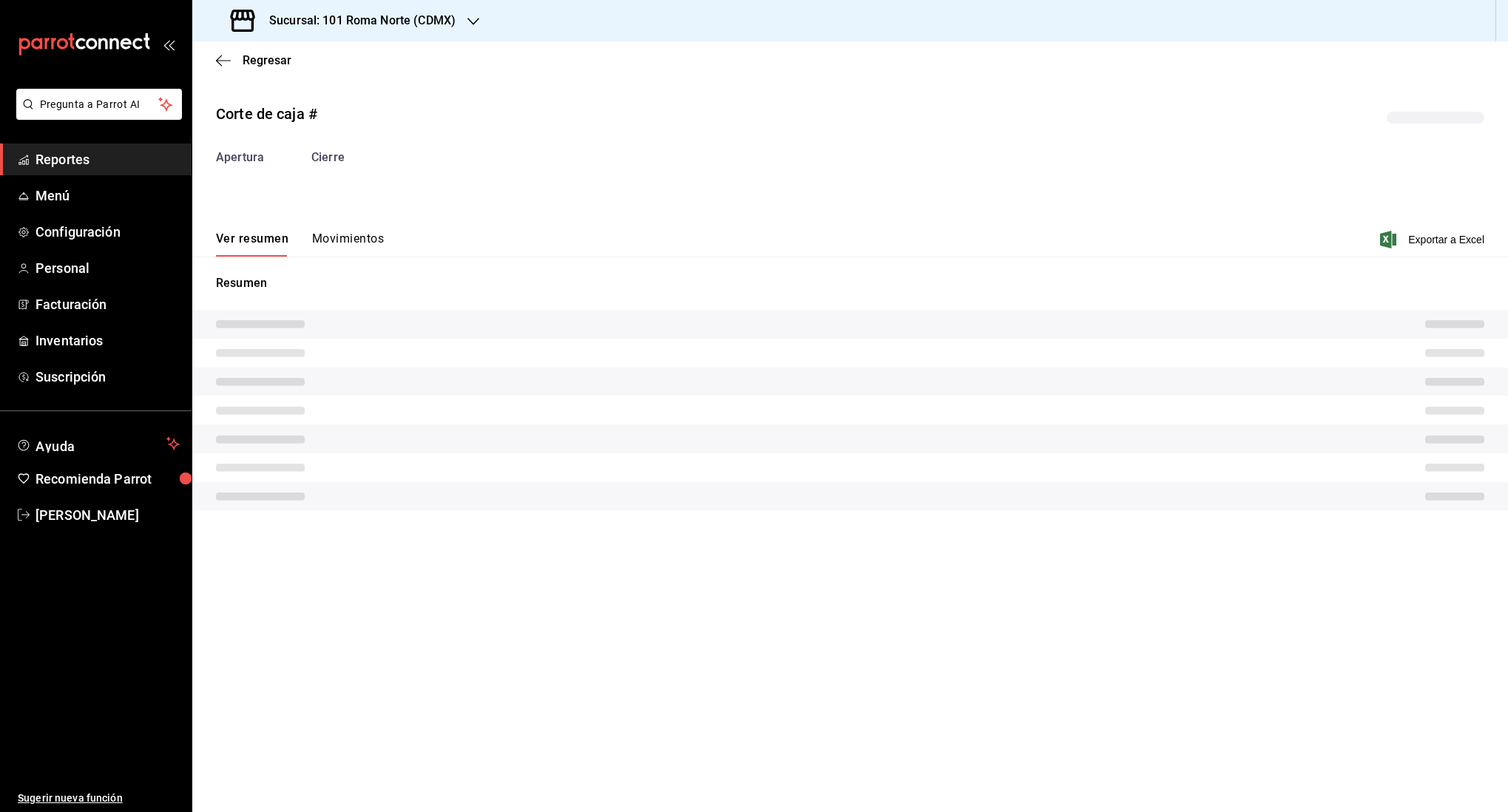
click at [604, 285] on p "Resumen" at bounding box center [850, 284] width 1269 height 18
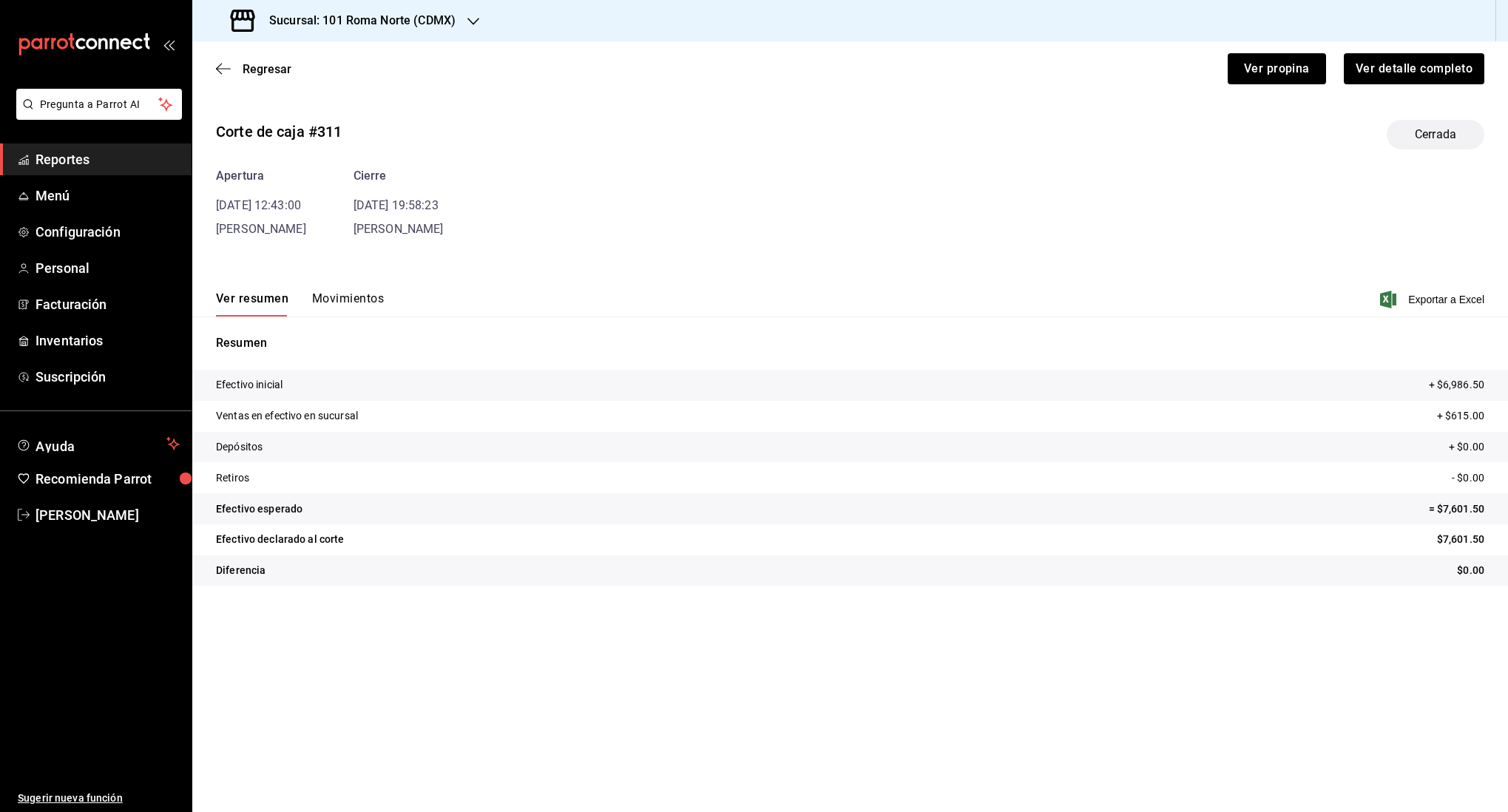
click at [375, 293] on button "Movimientos" at bounding box center [348, 304] width 72 height 25
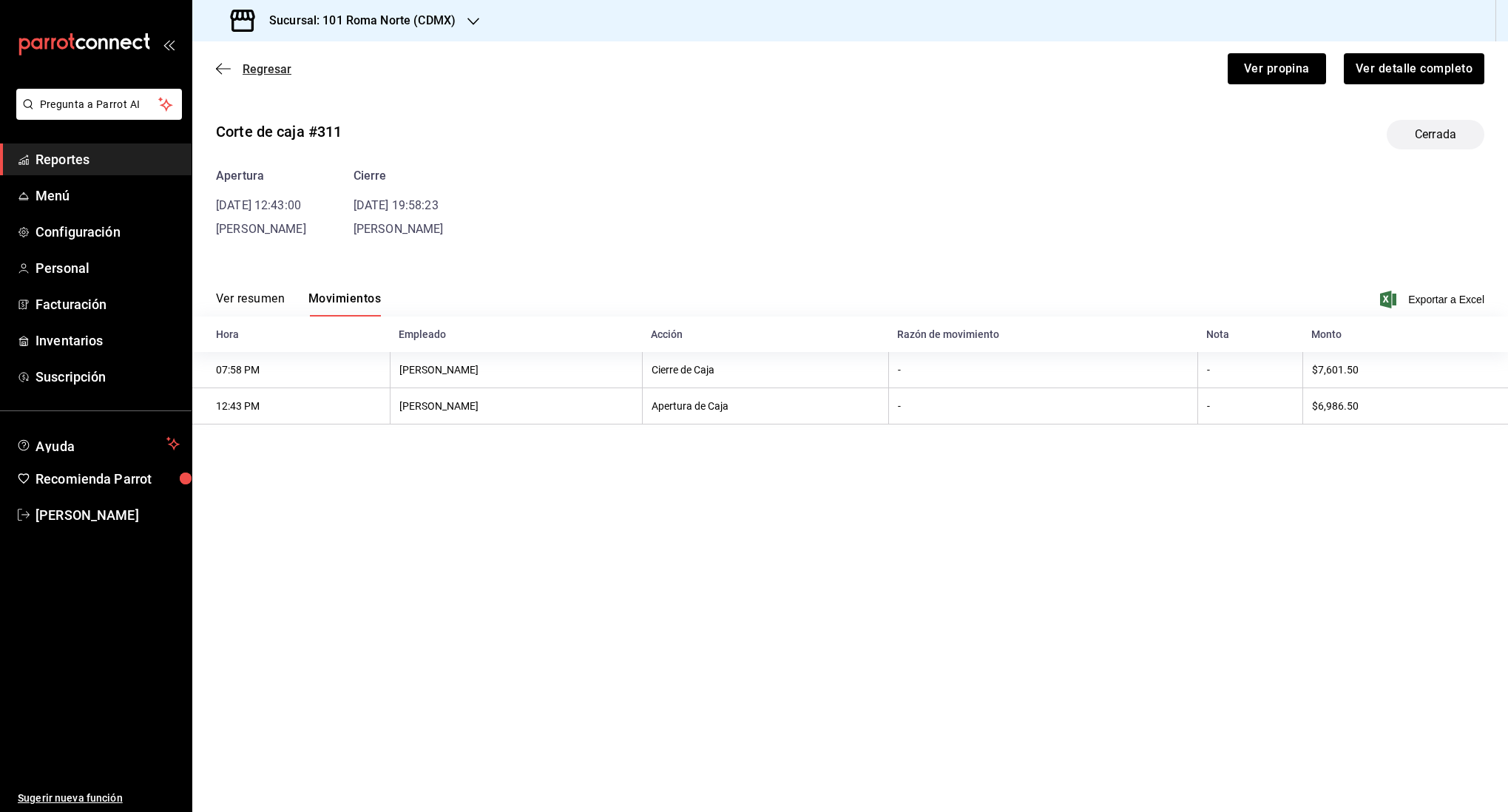
click at [225, 64] on icon "button" at bounding box center [224, 69] width 15 height 13
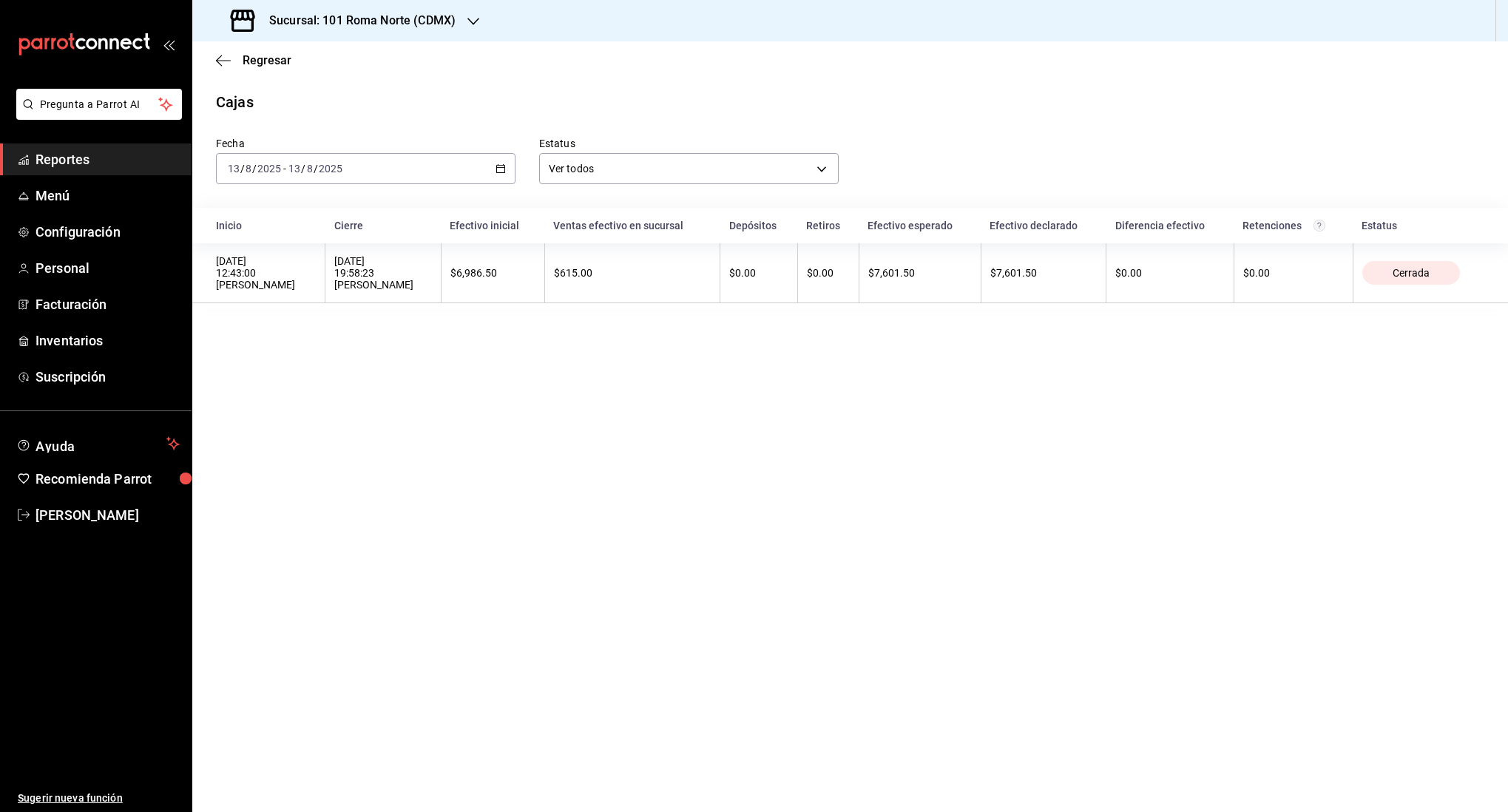
click at [1034, 113] on div "Fecha 2025-08-13 13 / 8 / 2025 - 2025-08-13 13 / 8 / 2025 Estatus Ver todos ALL" at bounding box center [838, 148] width 1292 height 71
